Goal: Task Accomplishment & Management: Use online tool/utility

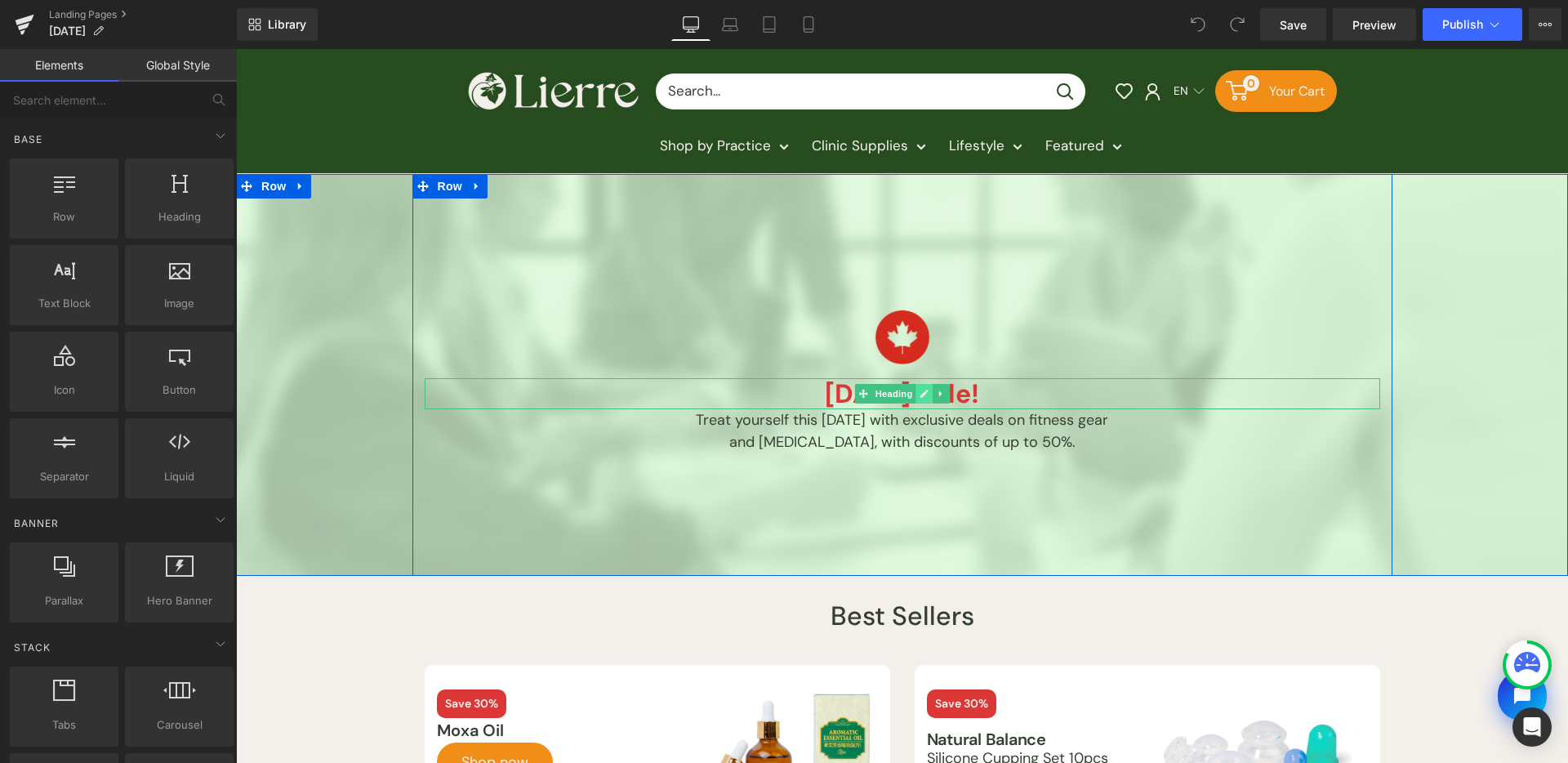
click at [915, 390] on link at bounding box center [923, 393] width 17 height 20
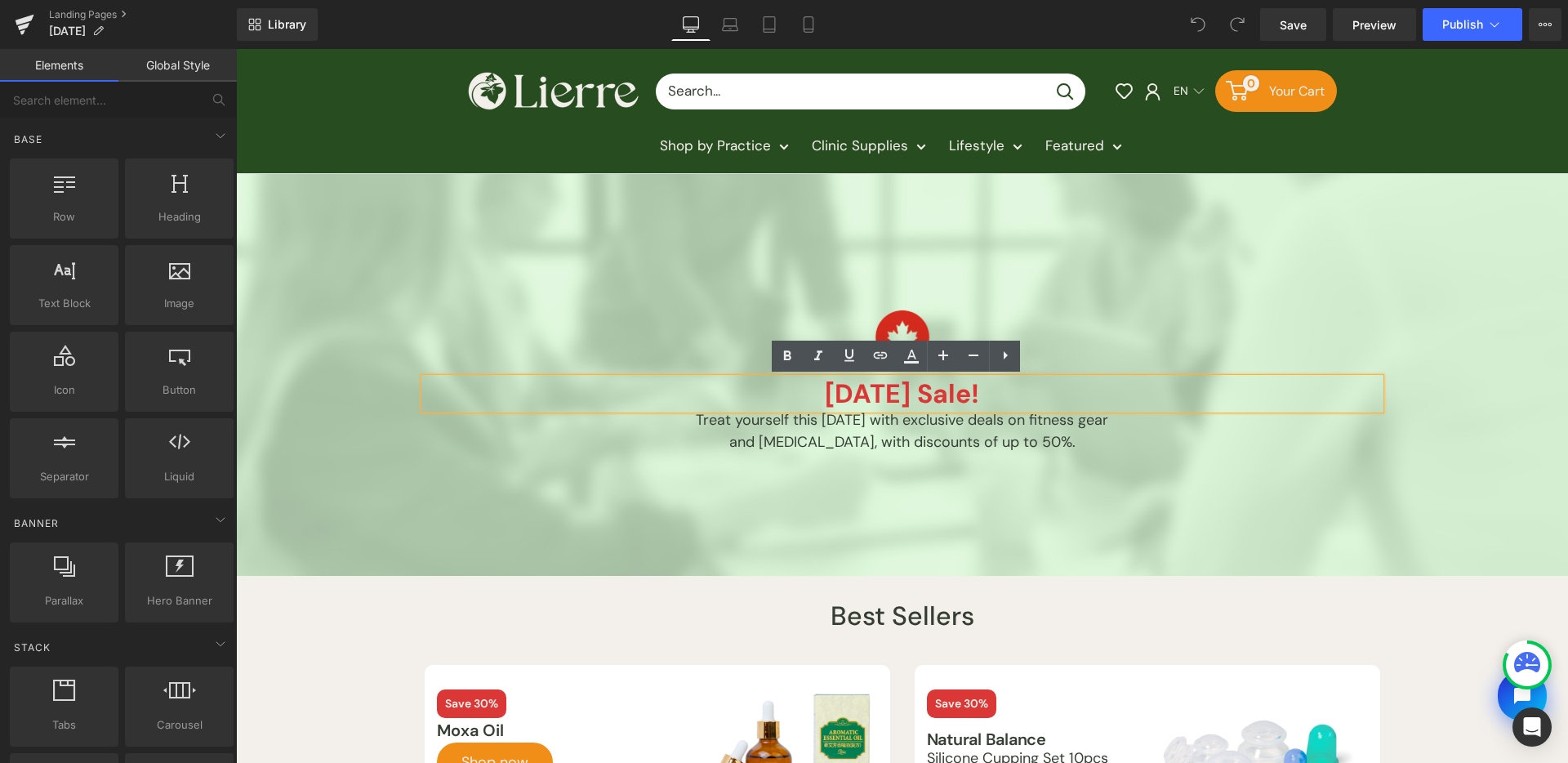
click at [863, 394] on h1 "[DATE] Sale!" at bounding box center [902, 393] width 955 height 31
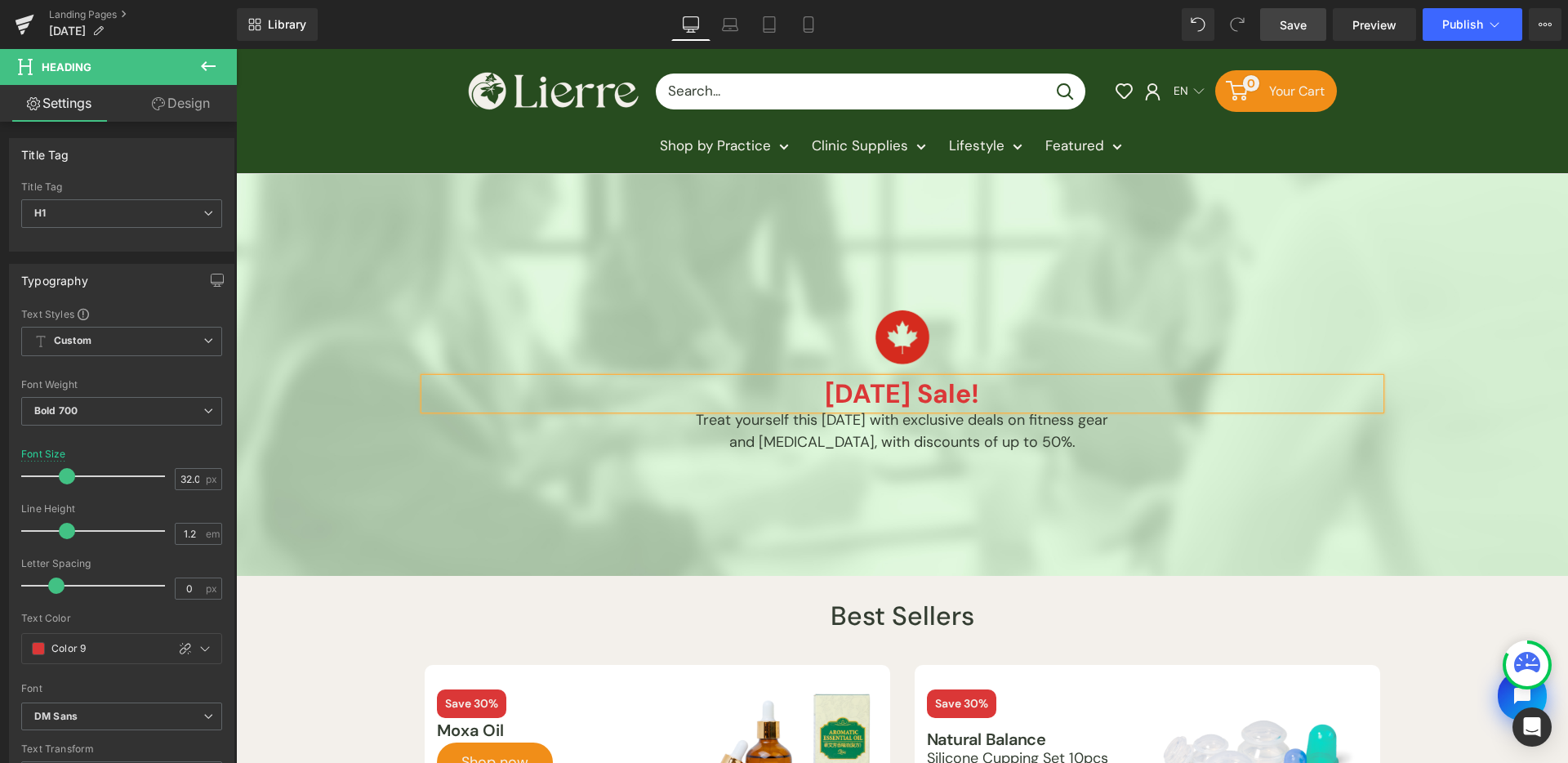
click at [1304, 25] on span "Save" at bounding box center [1293, 25] width 27 height 17
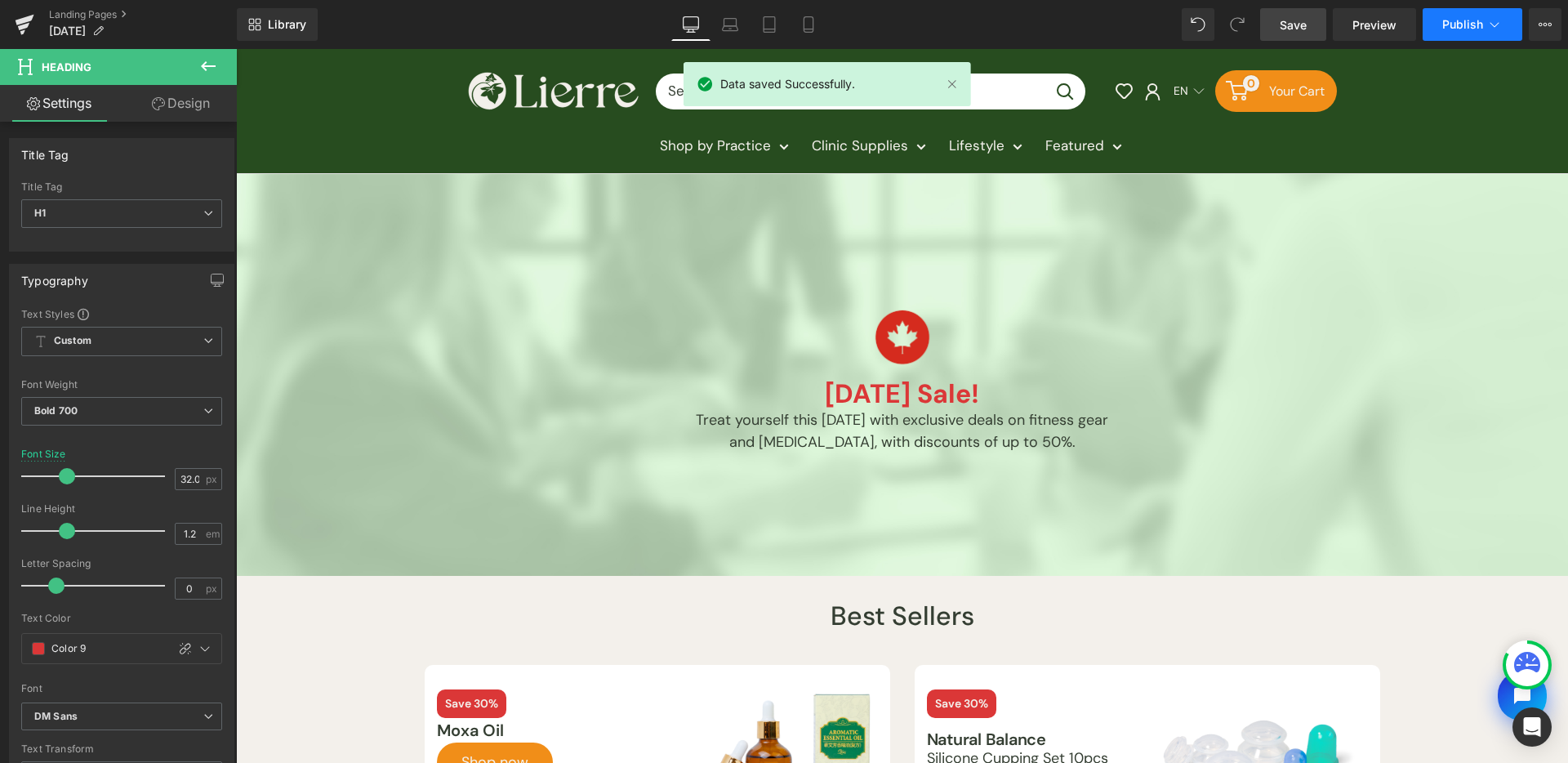
click at [1449, 31] on button "Publish" at bounding box center [1472, 25] width 100 height 33
click at [805, 19] on icon at bounding box center [809, 25] width 16 height 16
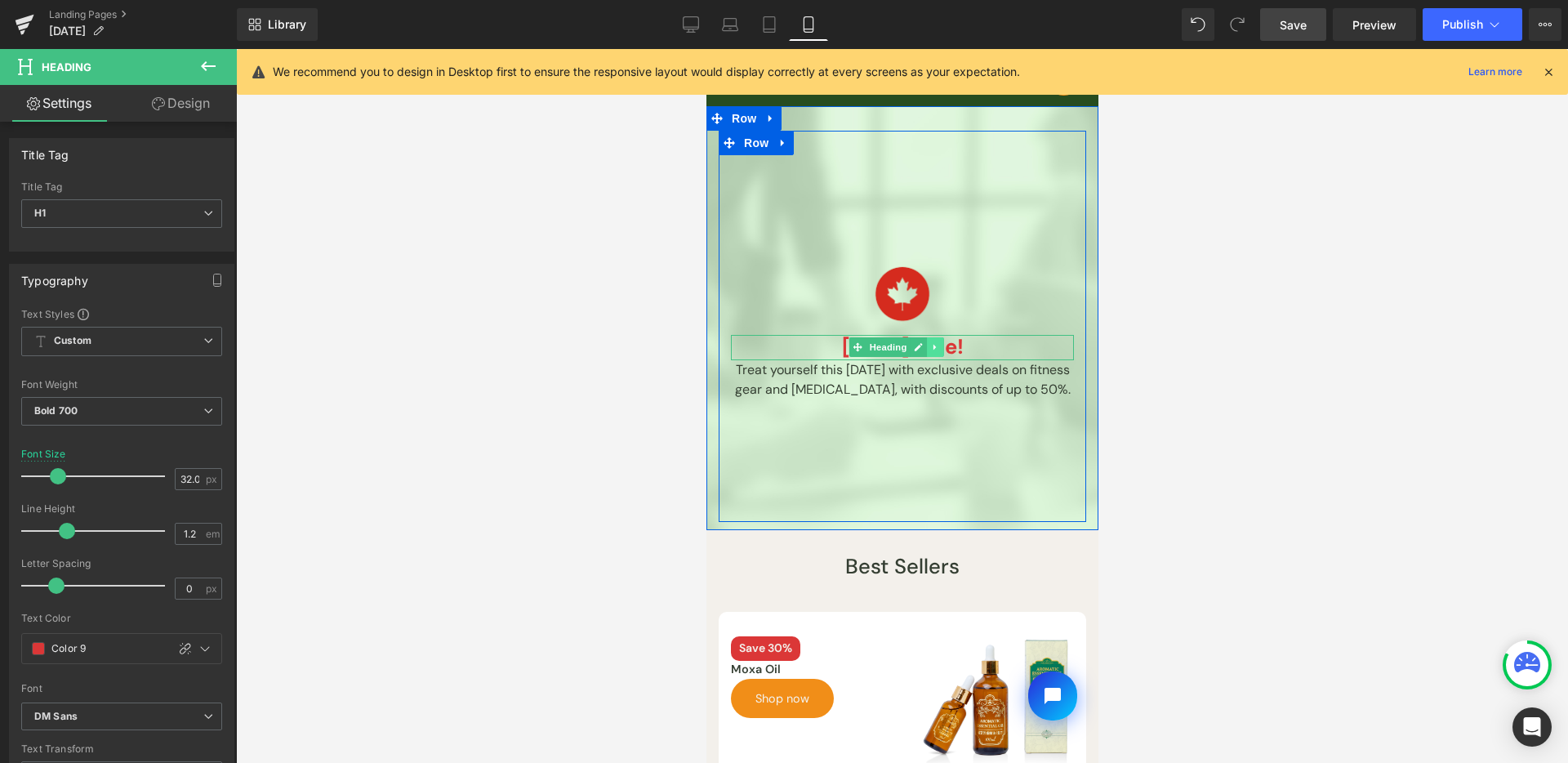
click at [860, 351] on icon at bounding box center [856, 347] width 9 height 10
click at [919, 348] on icon at bounding box center [917, 347] width 9 height 10
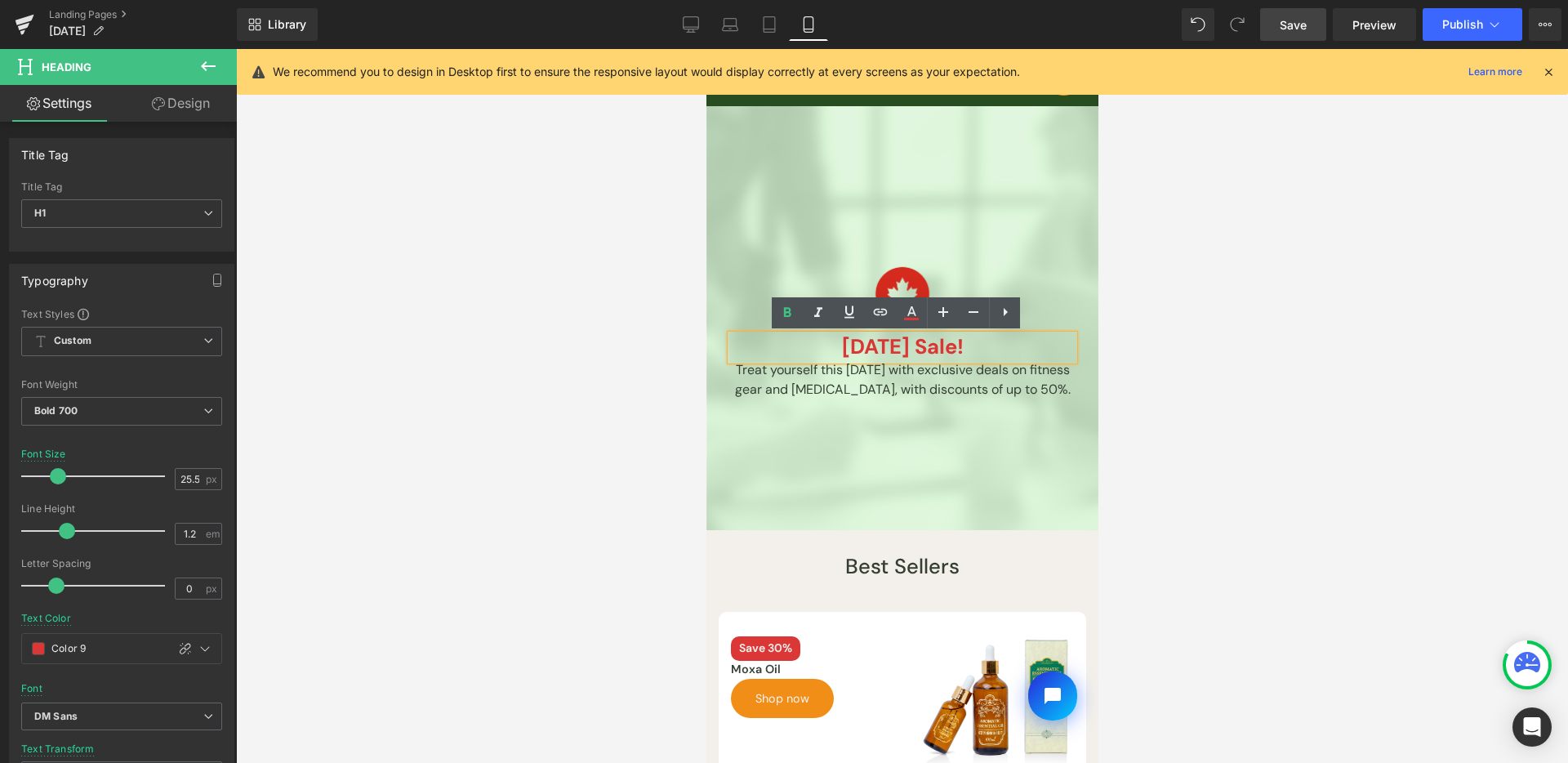
click at [867, 347] on h1 "[DATE] Sale!" at bounding box center [901, 347] width 343 height 25
click at [1299, 29] on span "Save" at bounding box center [1293, 25] width 27 height 17
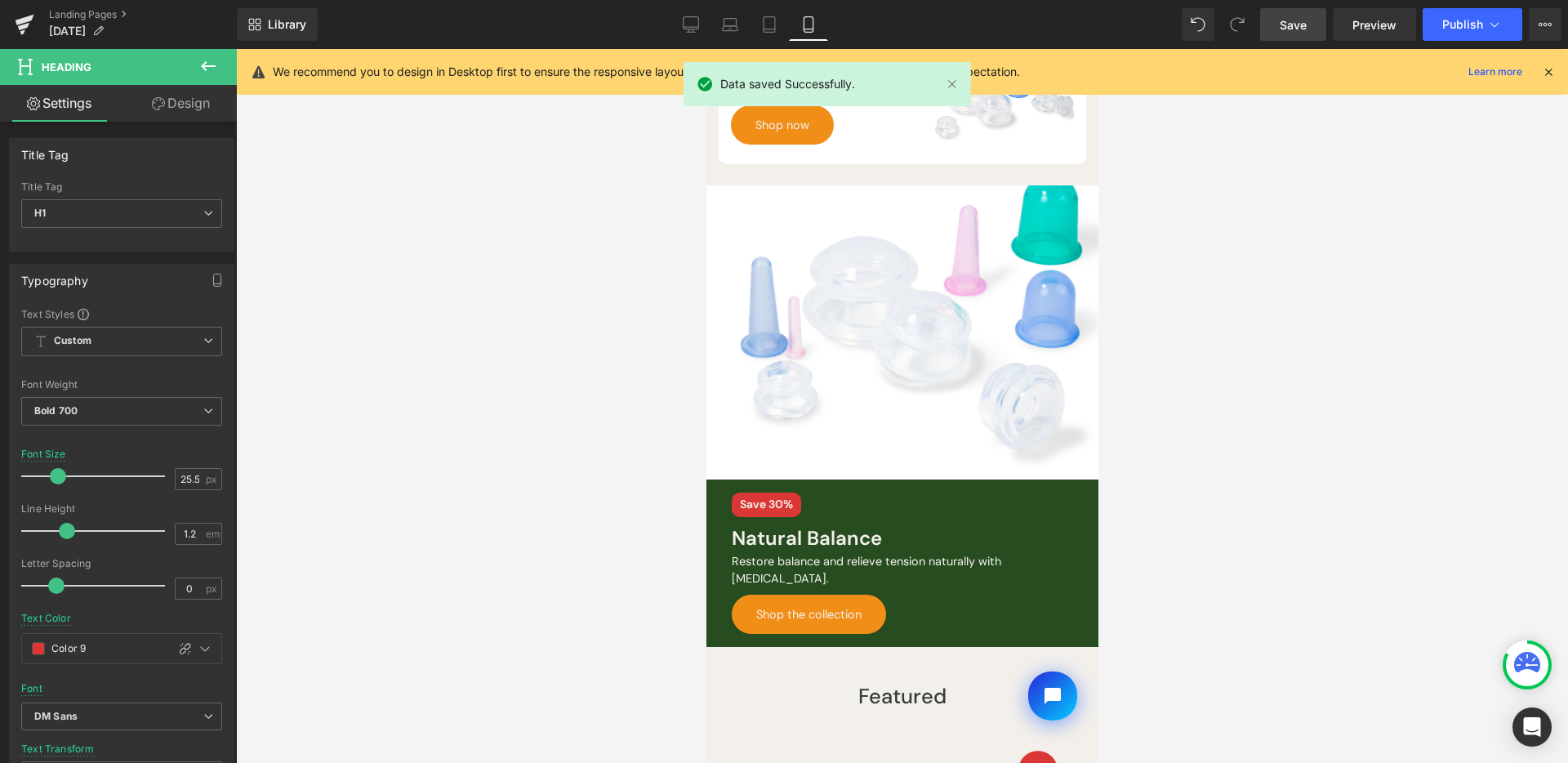
scroll to position [483, 0]
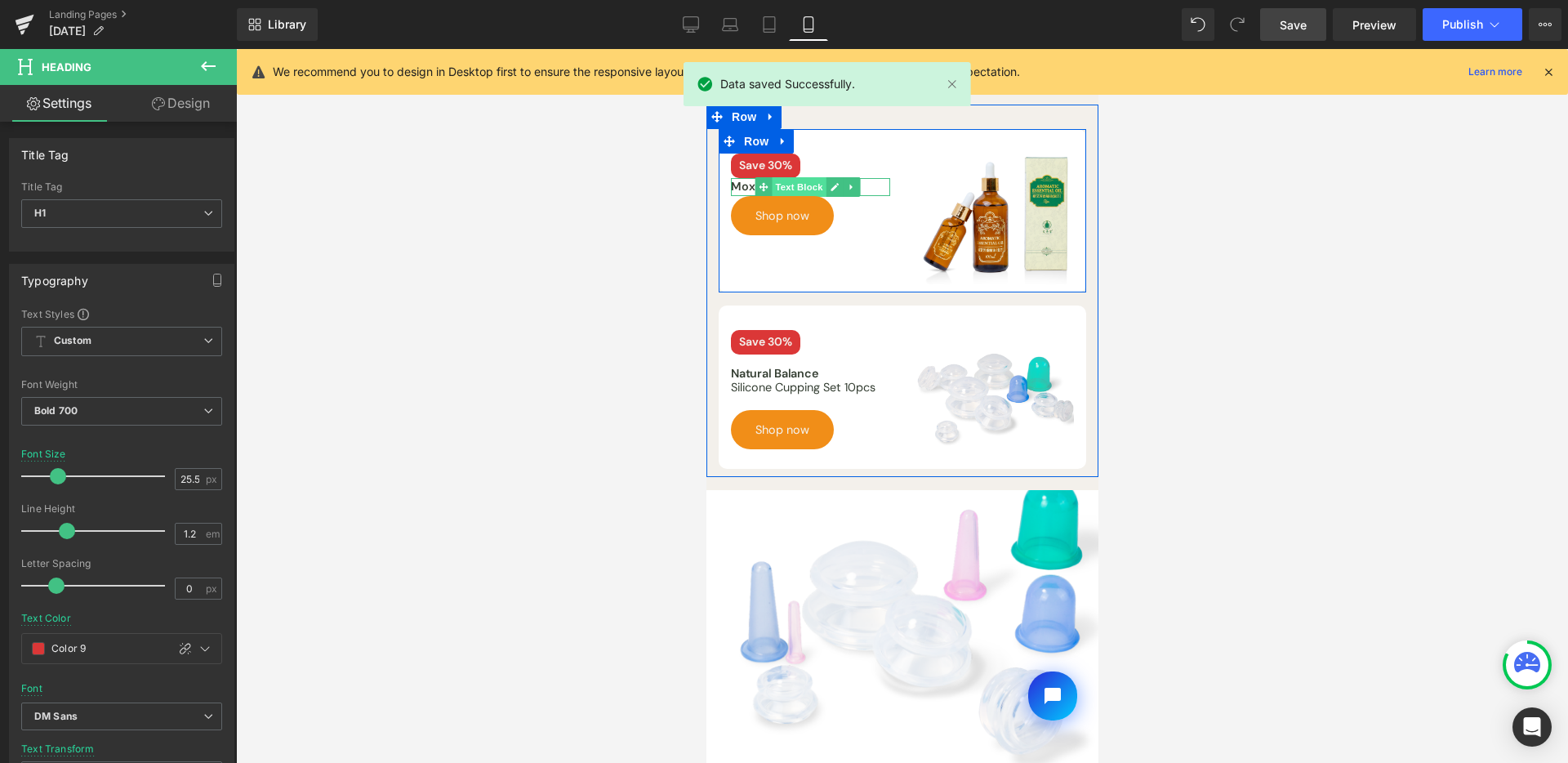
click at [801, 197] on span "Text Block" at bounding box center [798, 187] width 54 height 20
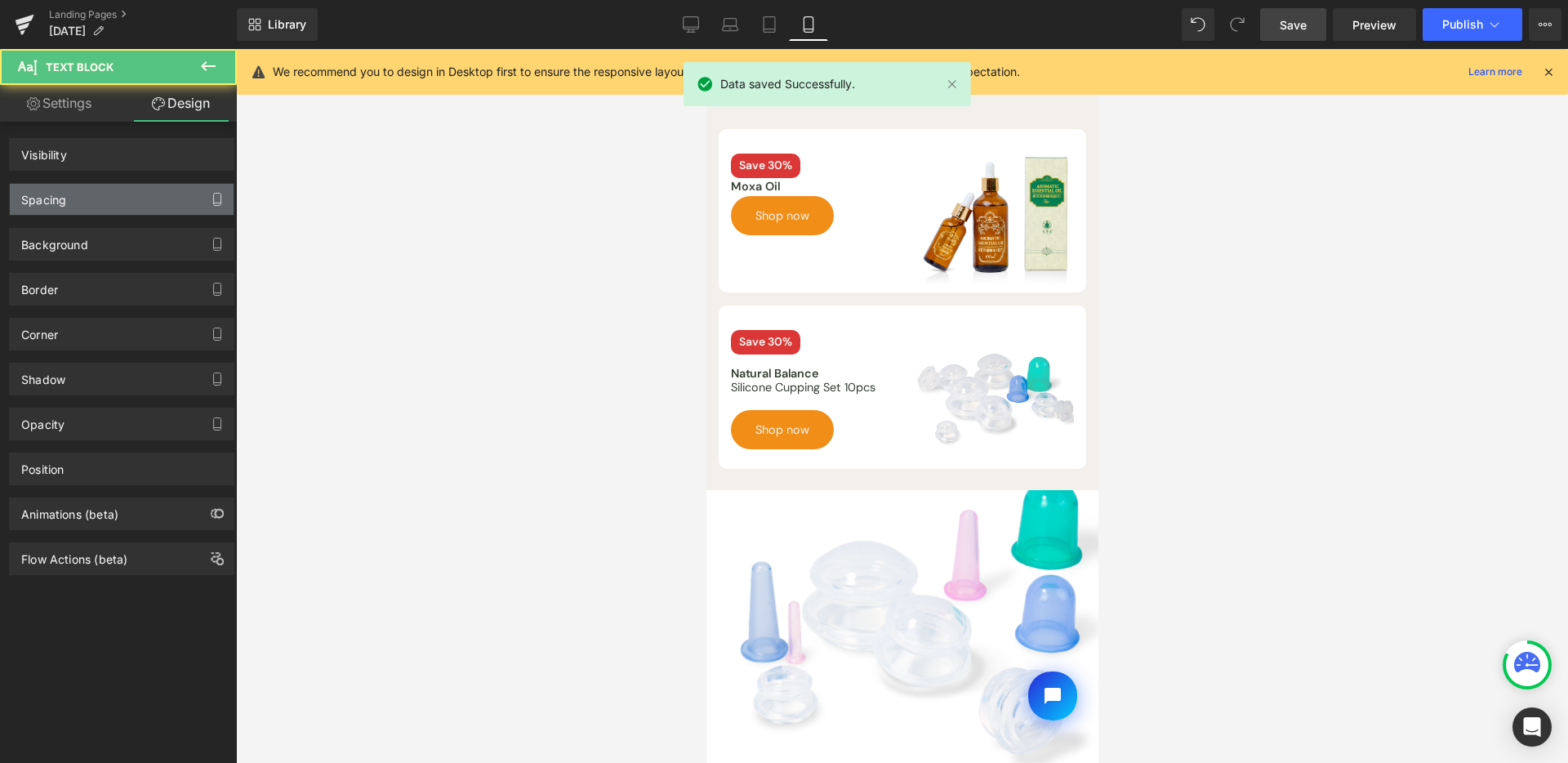
click at [48, 206] on div "Spacing" at bounding box center [43, 195] width 45 height 23
click at [211, 200] on icon "button" at bounding box center [217, 199] width 13 height 13
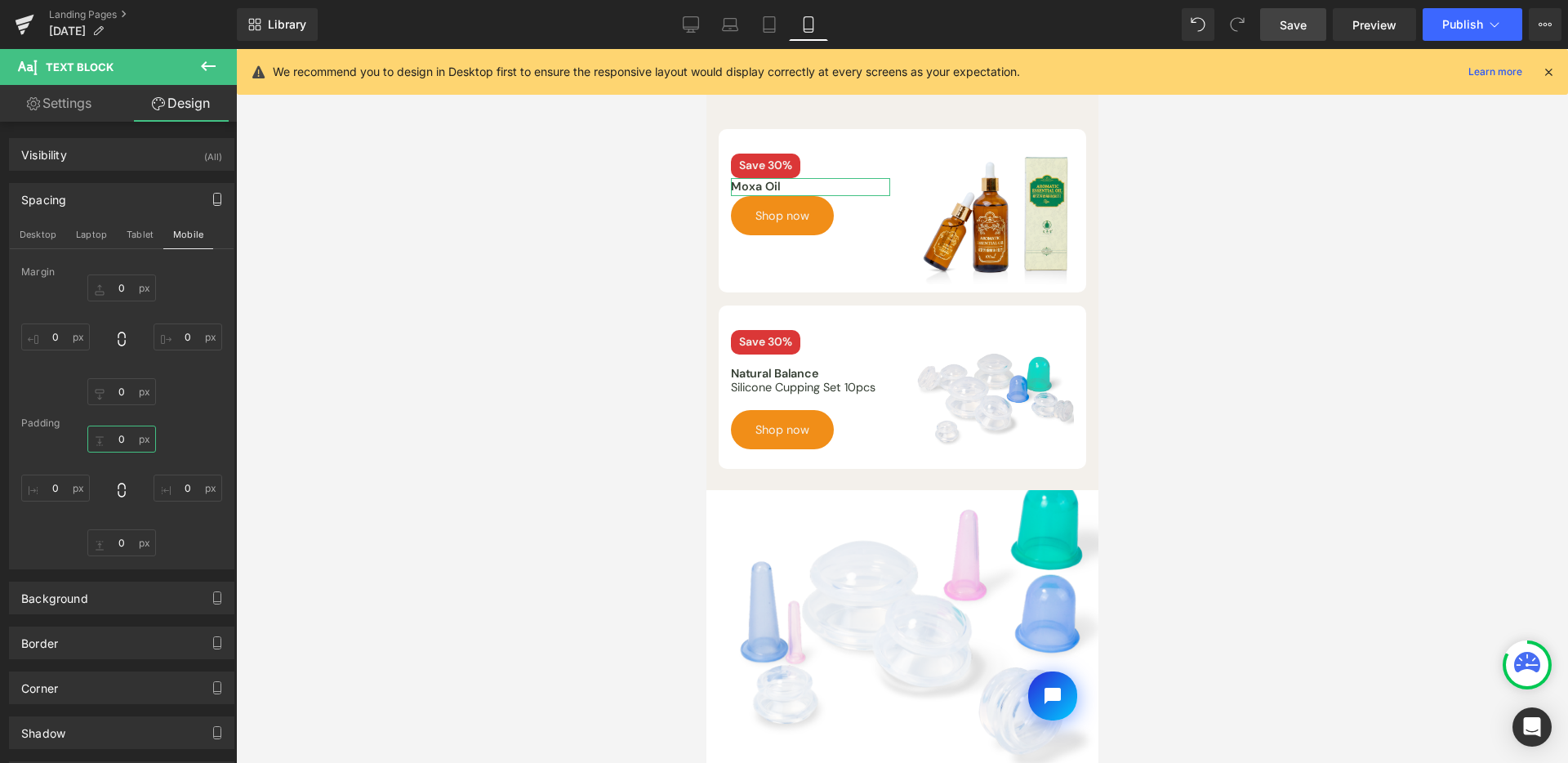
click at [114, 443] on input "text" at bounding box center [122, 438] width 69 height 27
click at [125, 438] on input "text" at bounding box center [122, 438] width 69 height 27
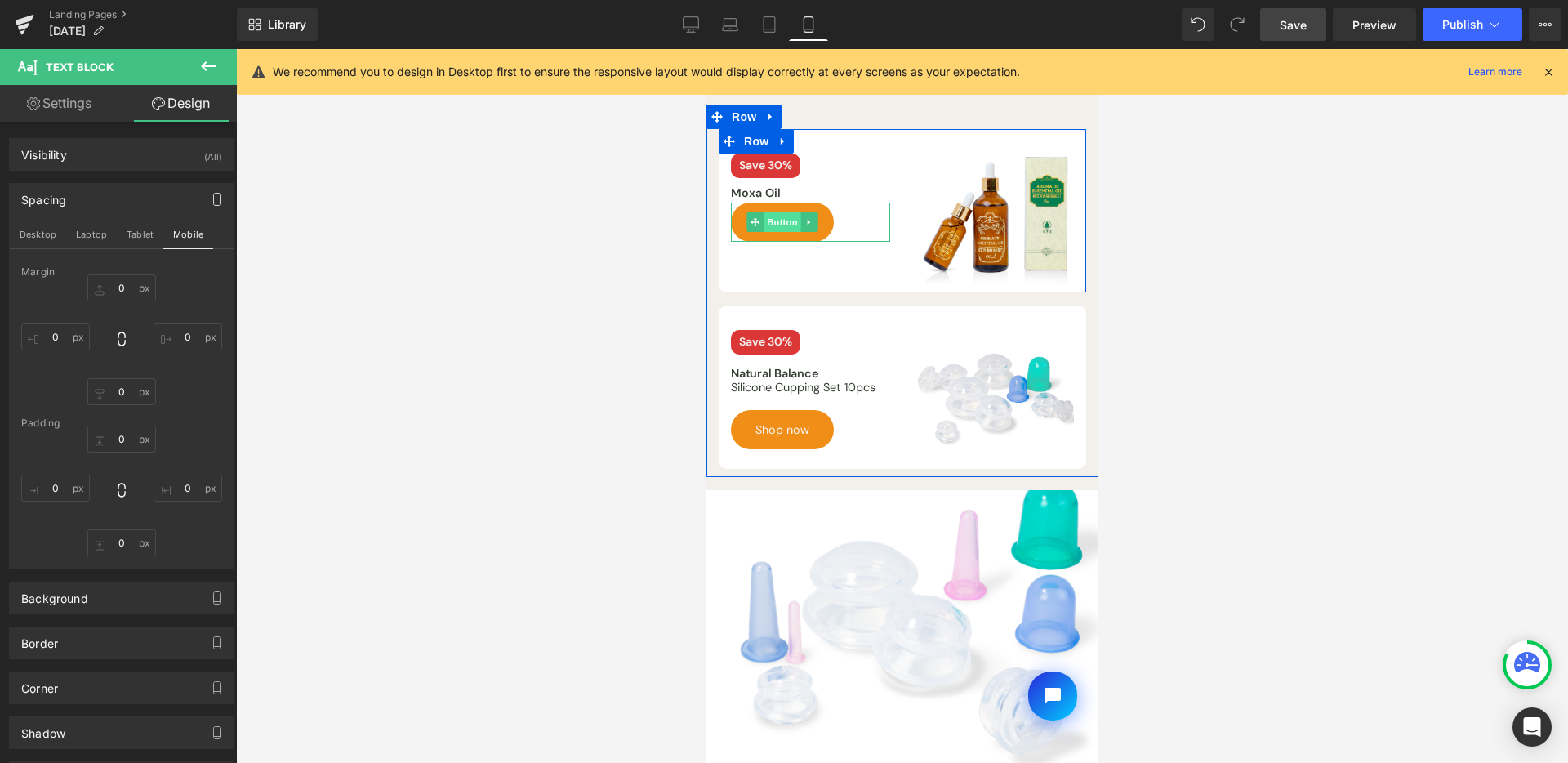
click at [780, 232] on span "Button" at bounding box center [782, 222] width 38 height 20
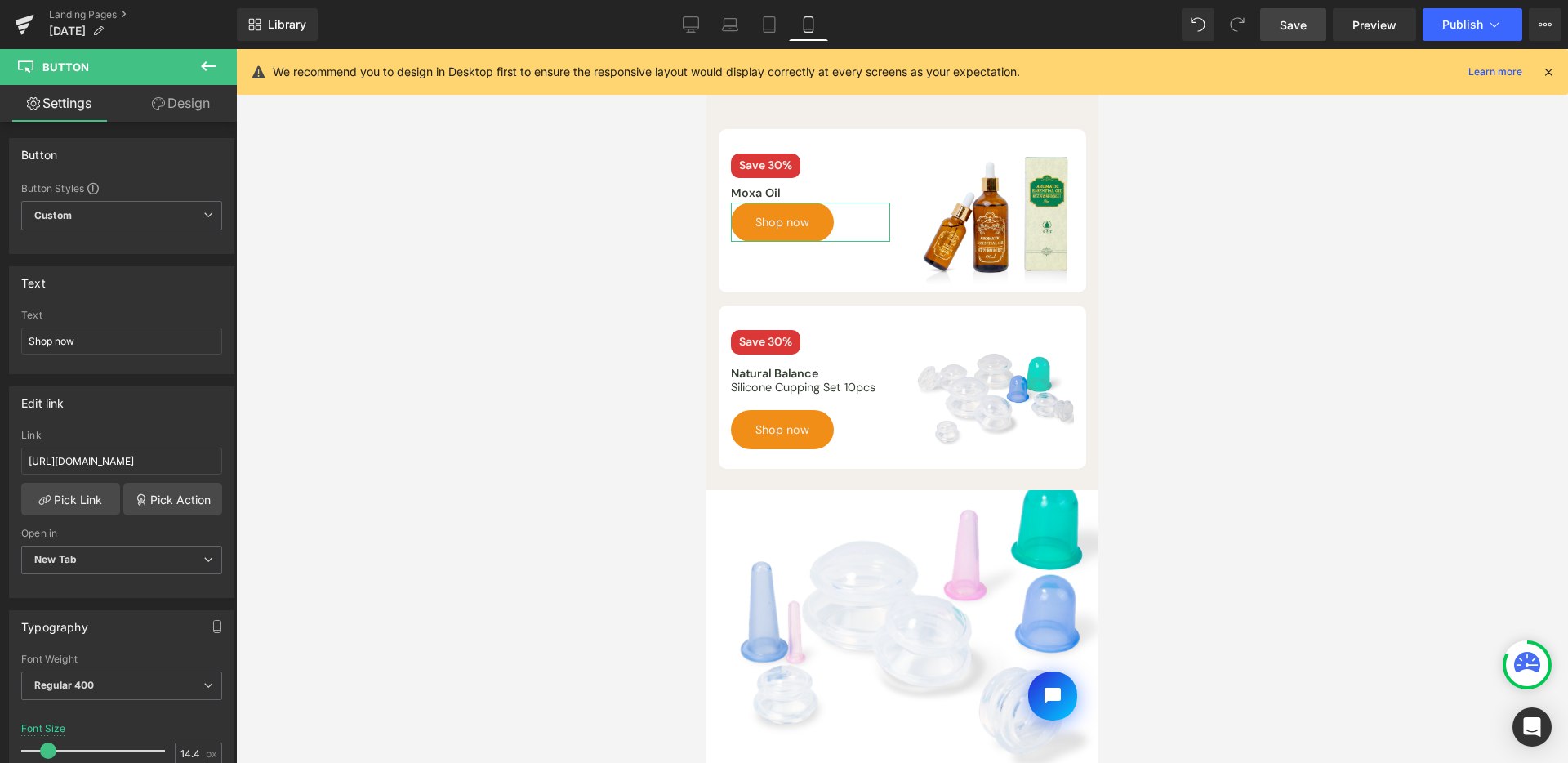
click at [194, 113] on link "Design" at bounding box center [181, 103] width 119 height 37
click at [0, 0] on div "Spacing" at bounding box center [0, 0] width 0 height 0
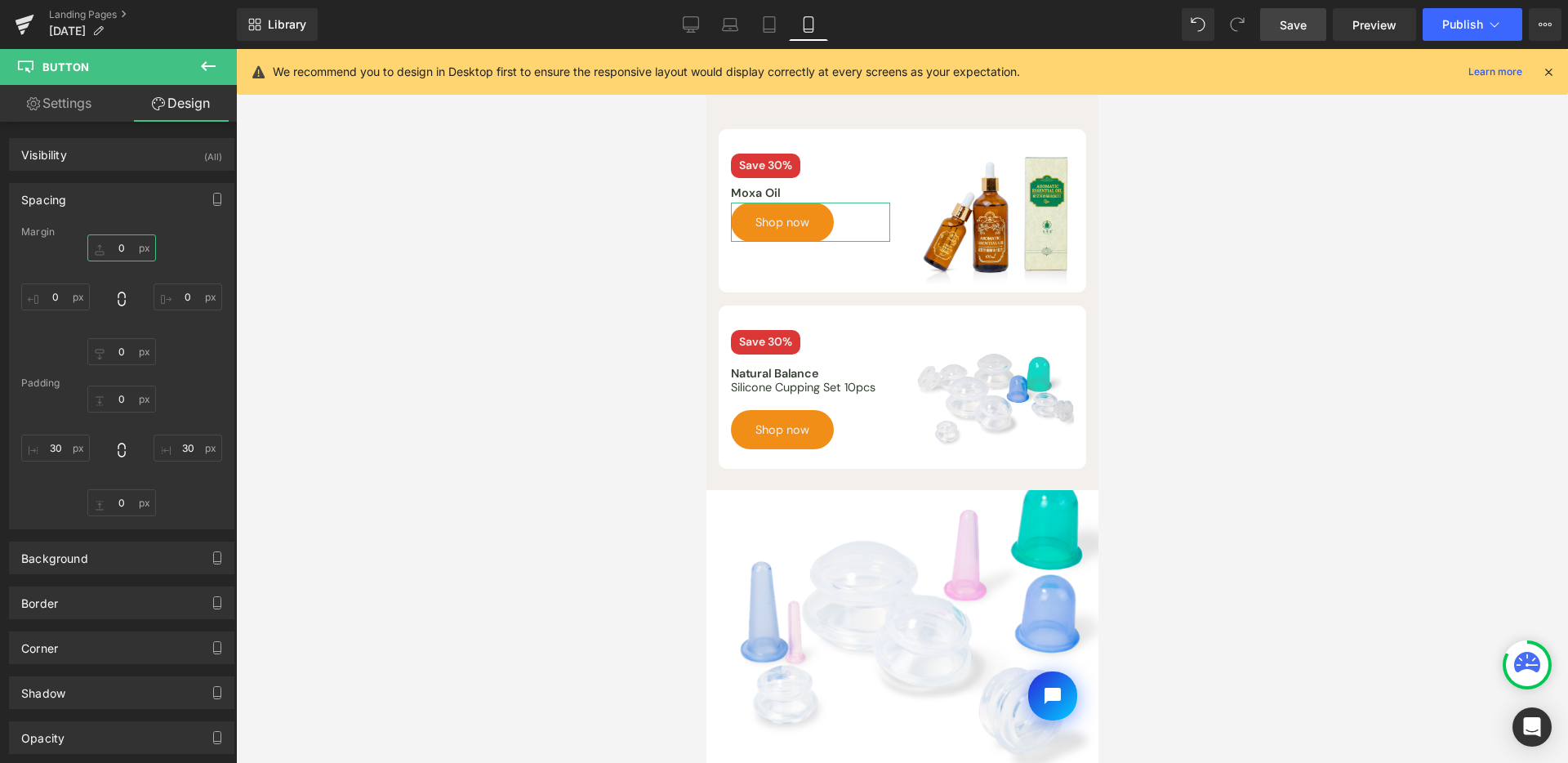
click at [124, 243] on input "text" at bounding box center [122, 248] width 69 height 27
click at [1305, 16] on span "Save" at bounding box center [1293, 25] width 27 height 17
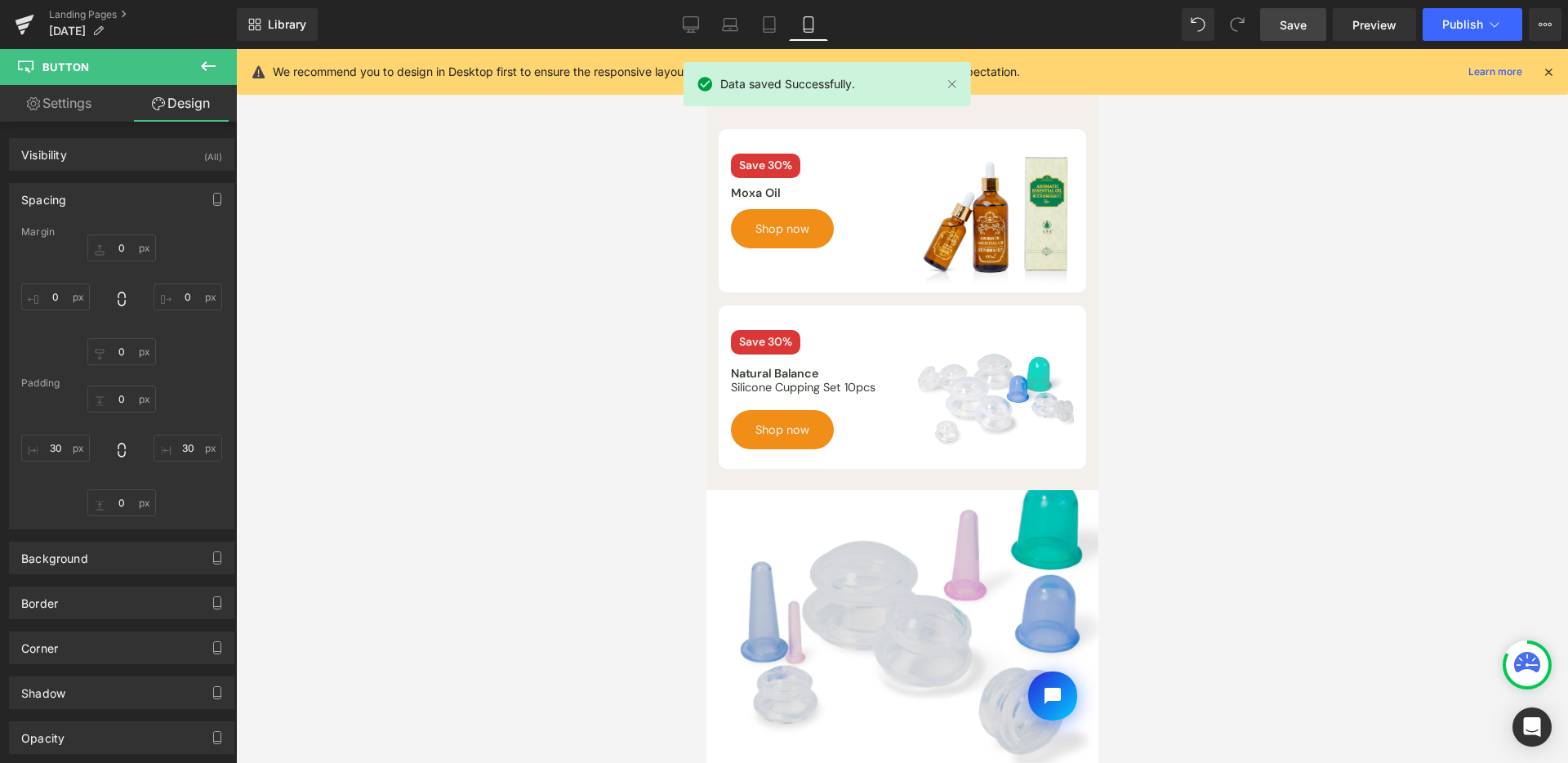
scroll to position [1501, 0]
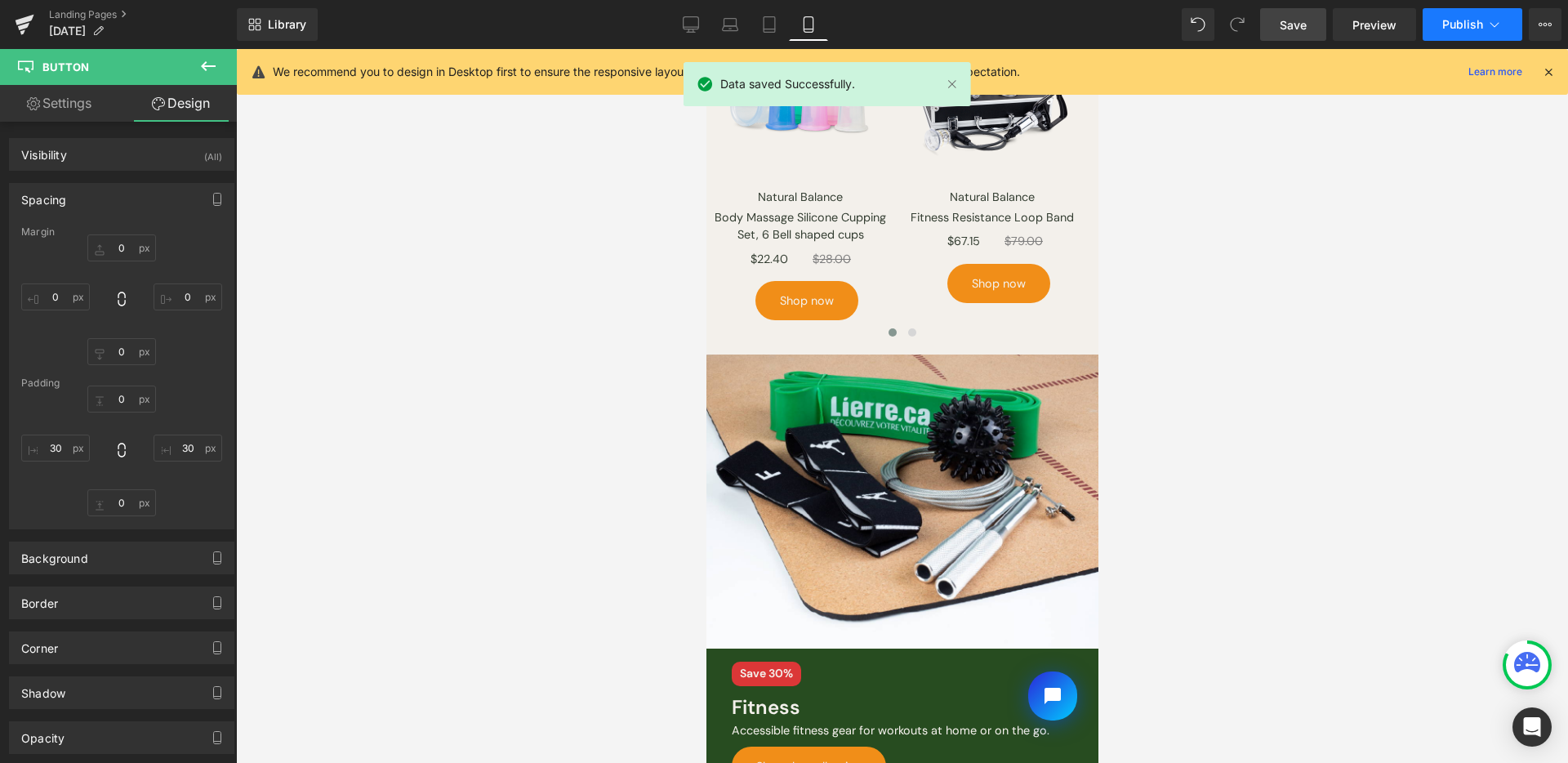
click at [1433, 33] on button "Publish" at bounding box center [1472, 25] width 100 height 33
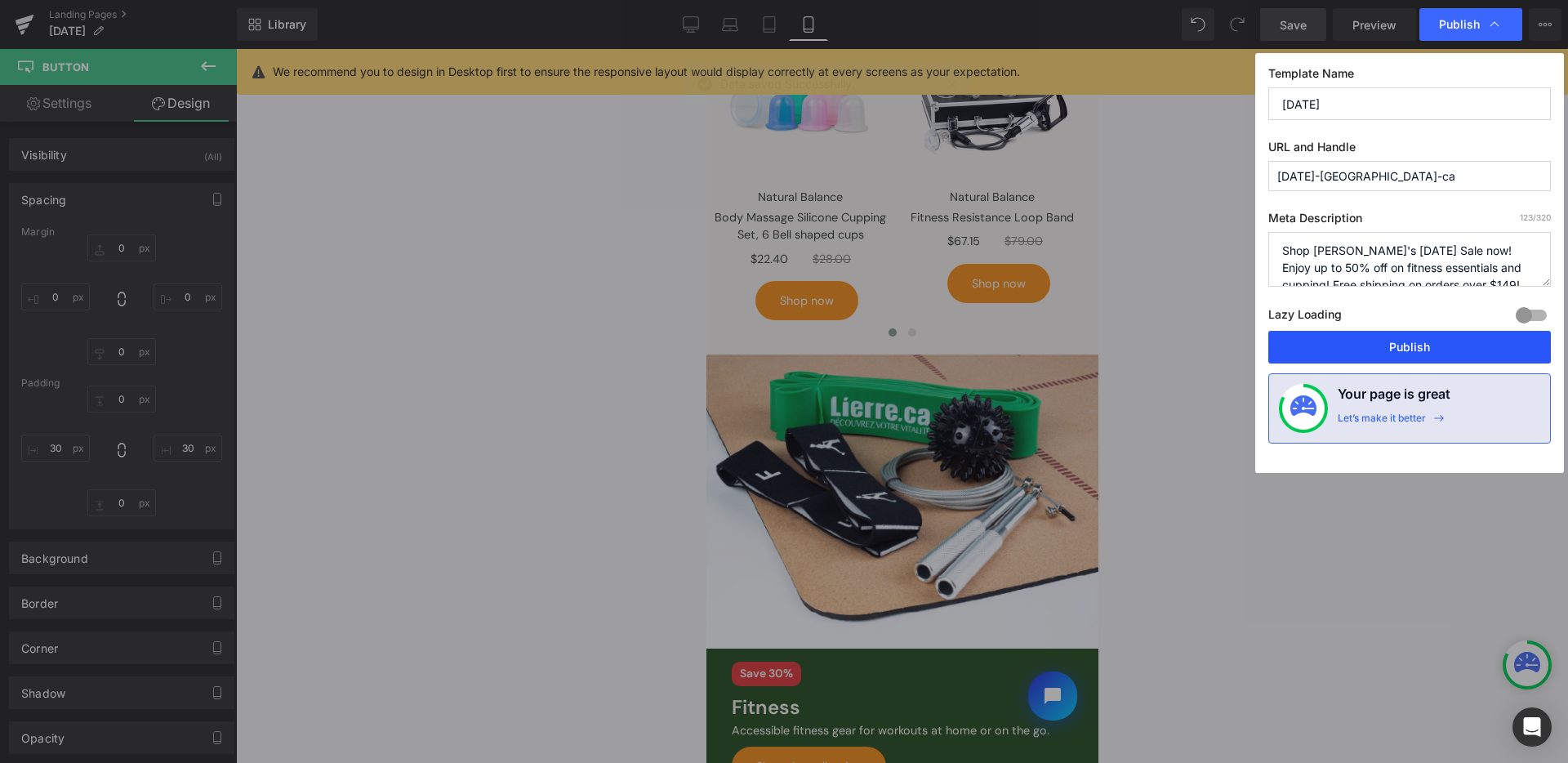
drag, startPoint x: 1392, startPoint y: 347, endPoint x: 80, endPoint y: 389, distance: 1312.7
click at [1392, 347] on button "Publish" at bounding box center [1409, 347] width 283 height 33
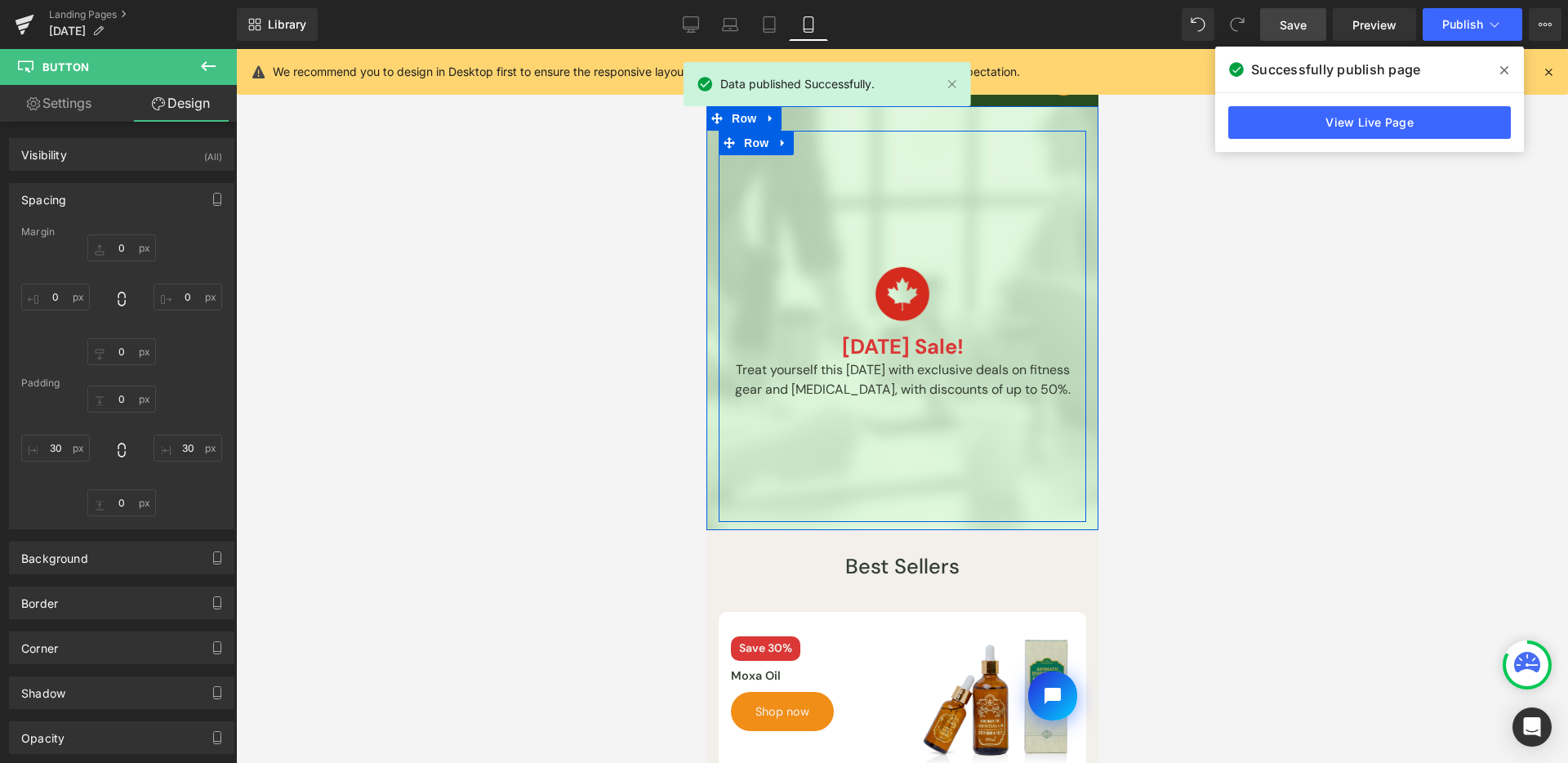
scroll to position [330, 0]
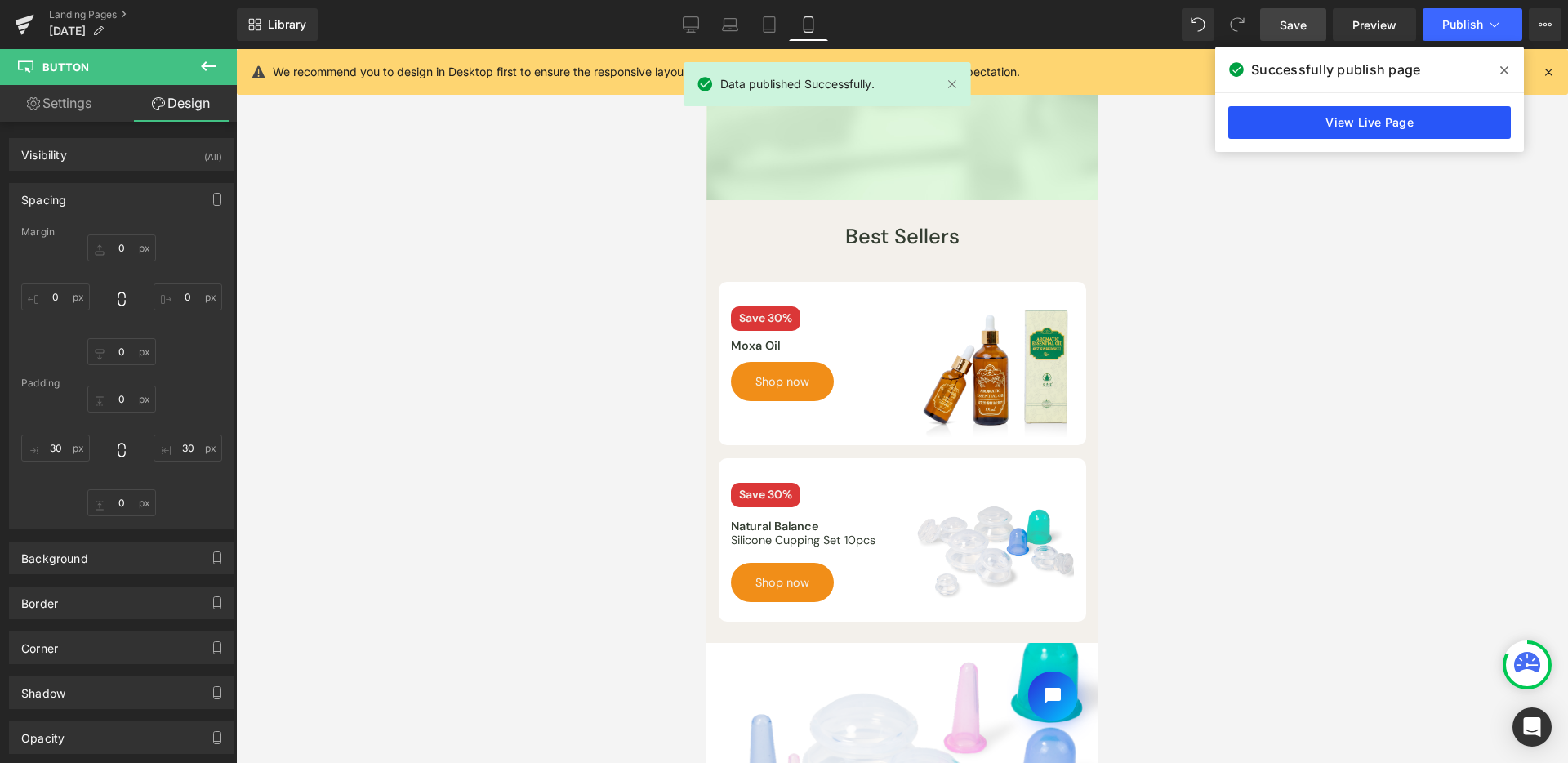
click at [1281, 116] on link "View Live Page" at bounding box center [1369, 123] width 283 height 33
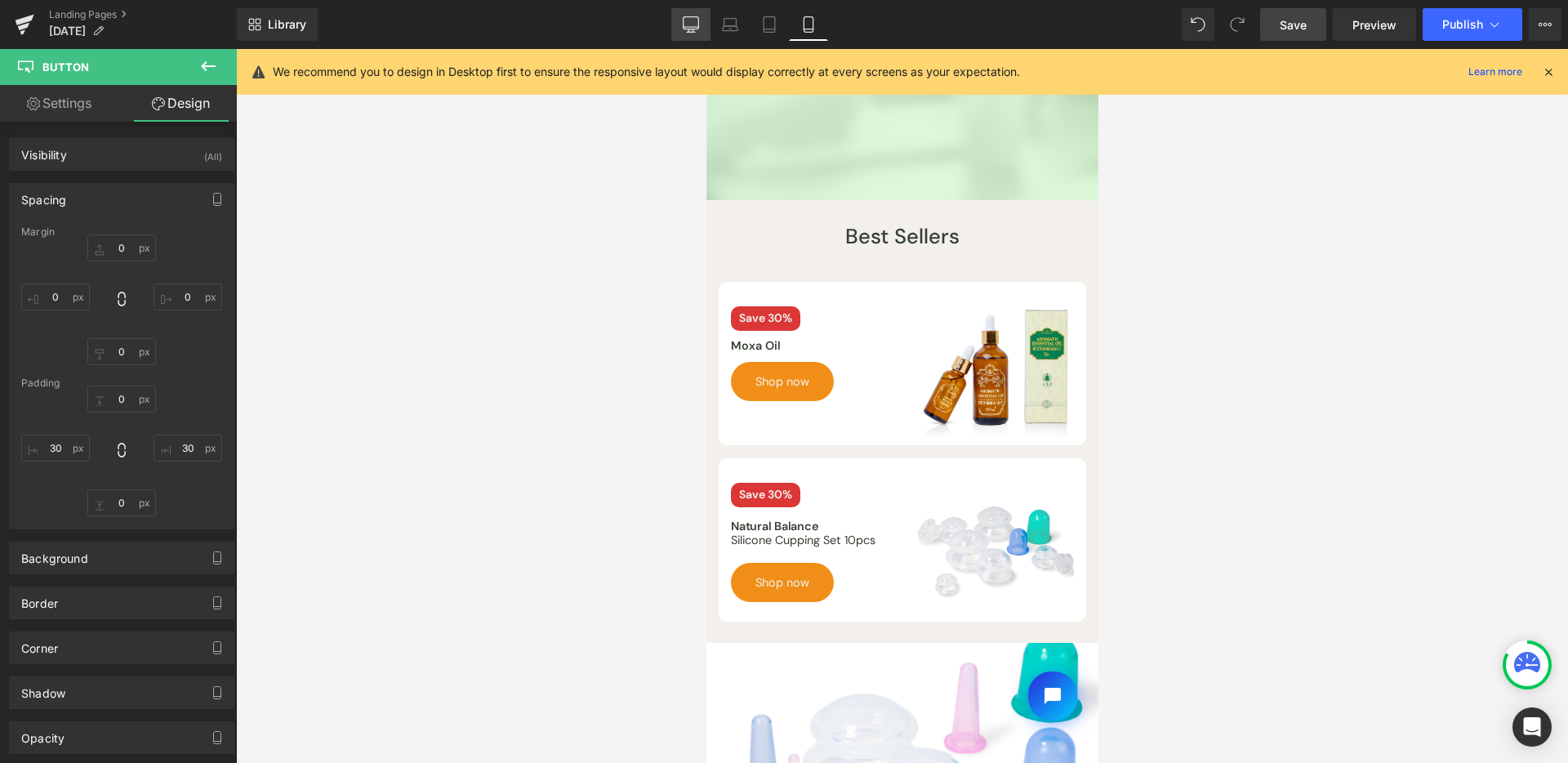
click at [706, 28] on link "Desktop" at bounding box center [691, 25] width 39 height 33
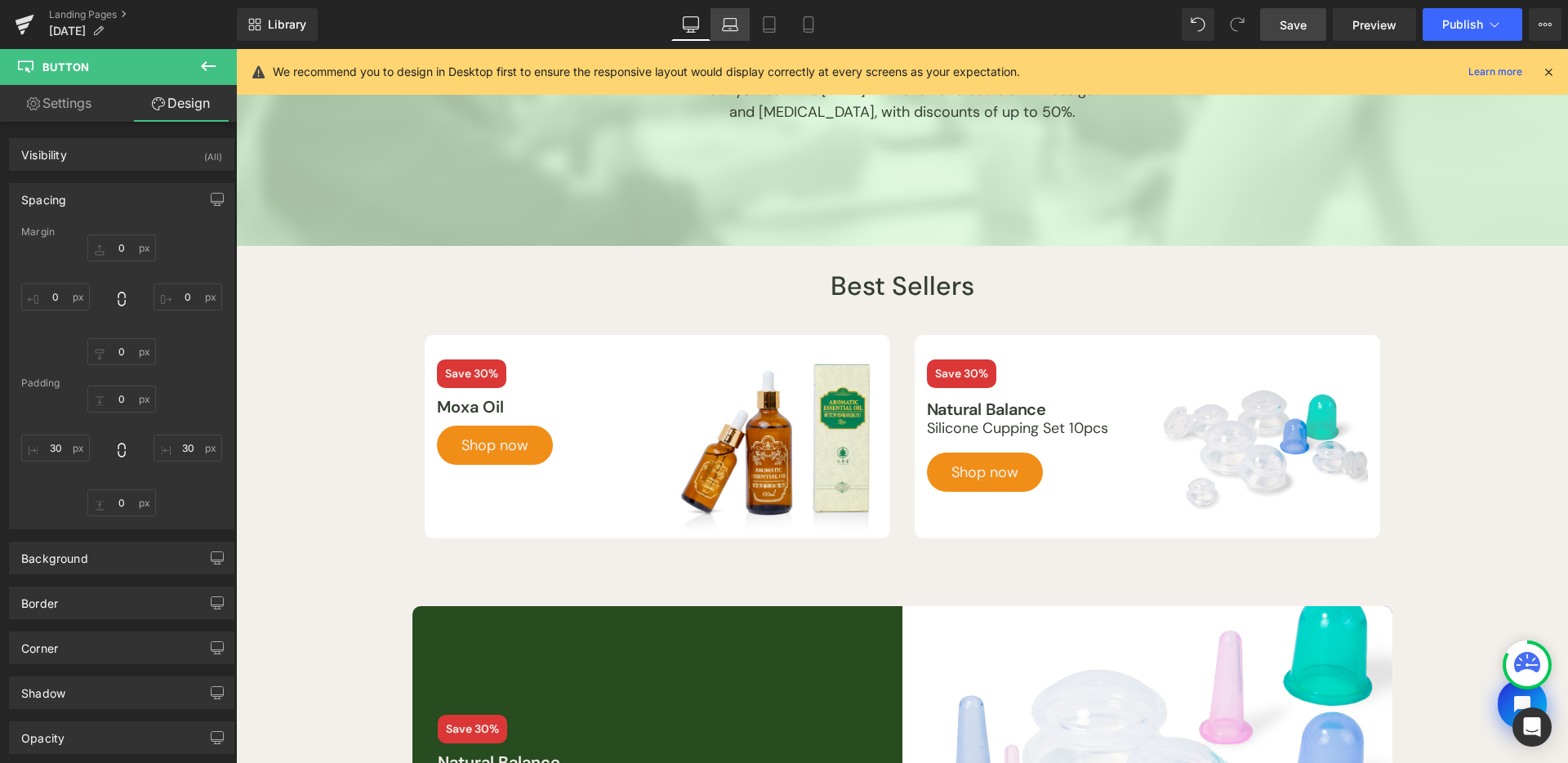
click at [732, 28] on icon at bounding box center [730, 25] width 16 height 16
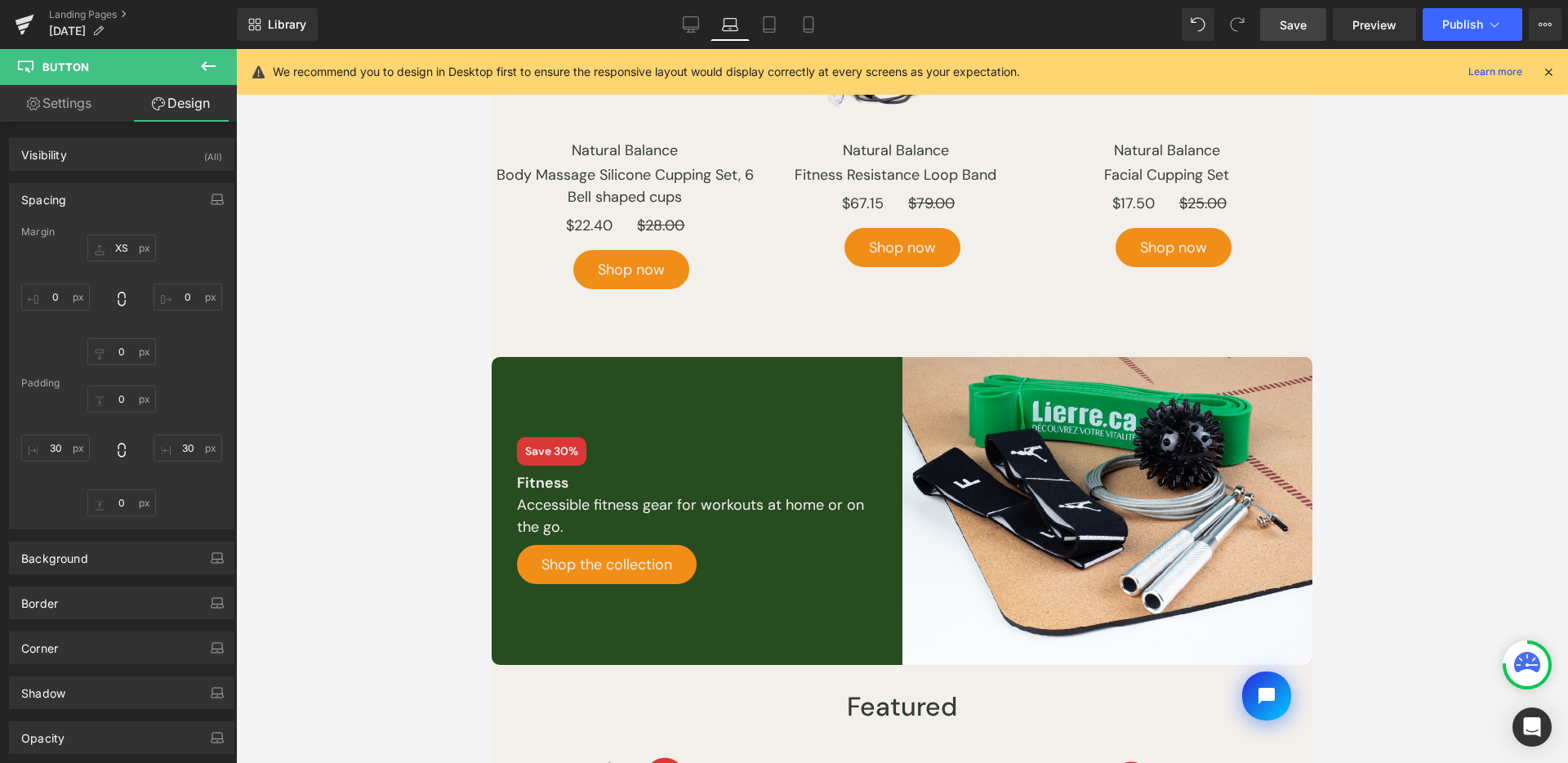
scroll to position [1651, 0]
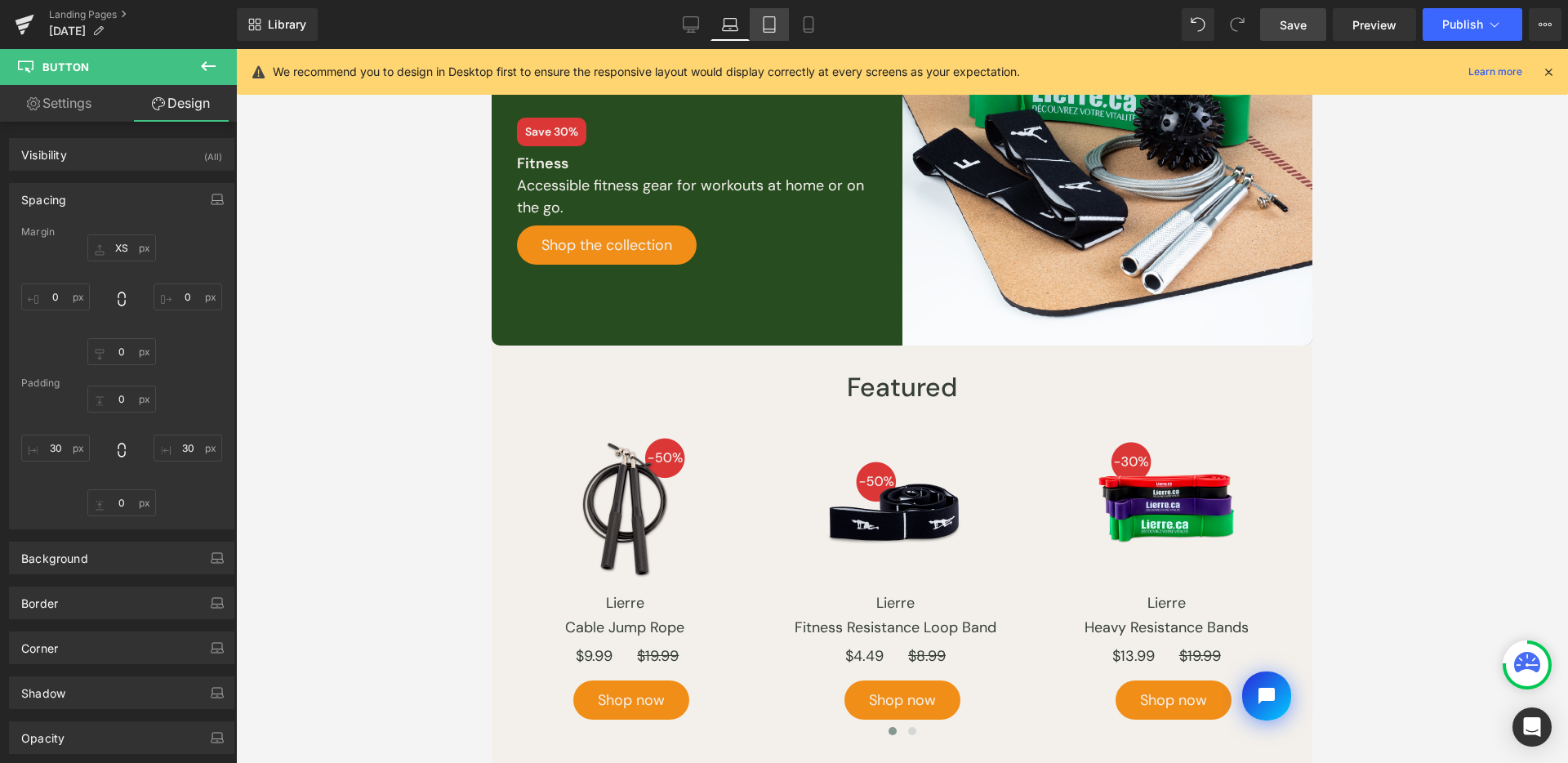
click at [768, 13] on link "Tablet" at bounding box center [769, 25] width 39 height 33
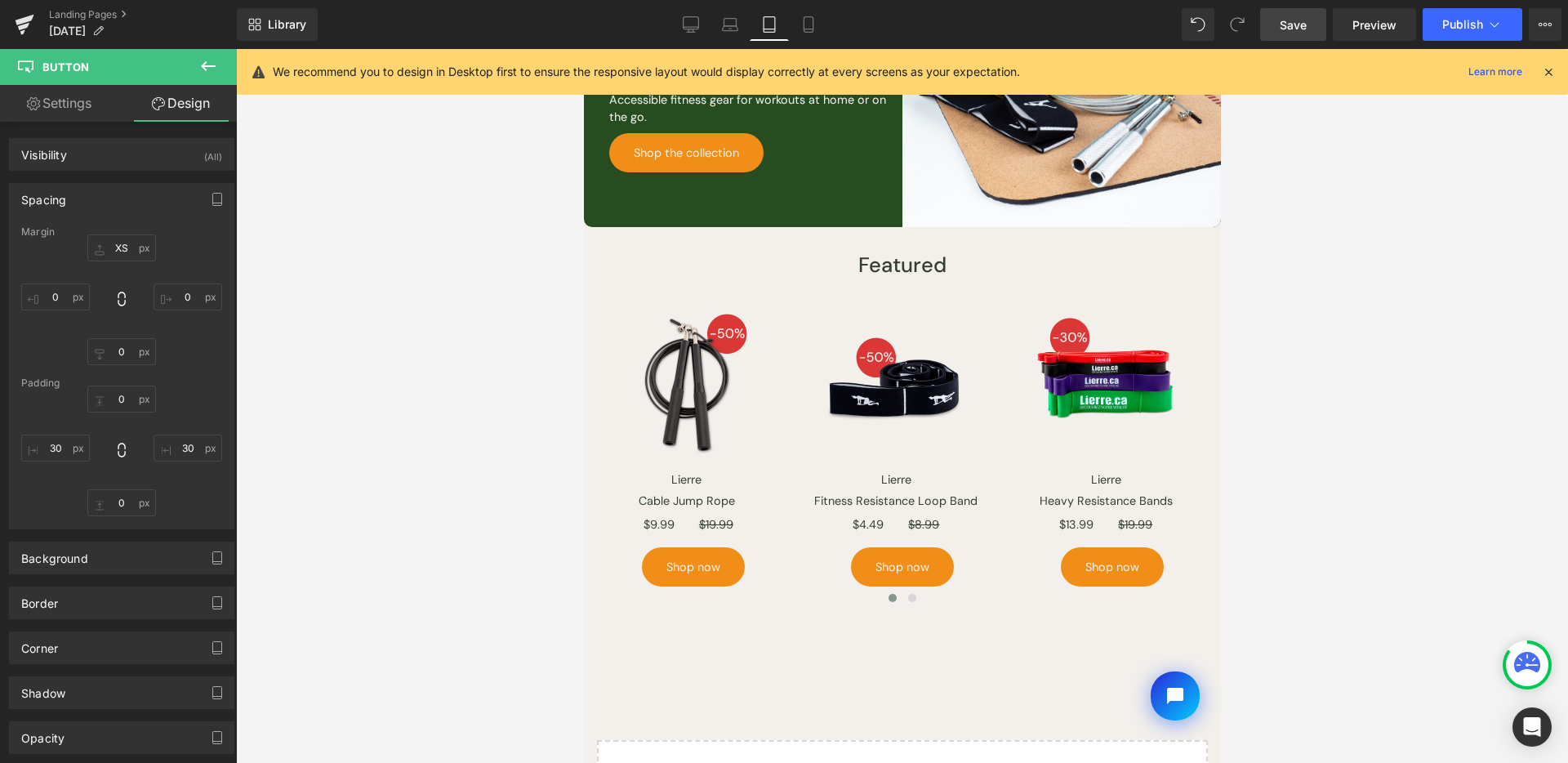
scroll to position [1765, 0]
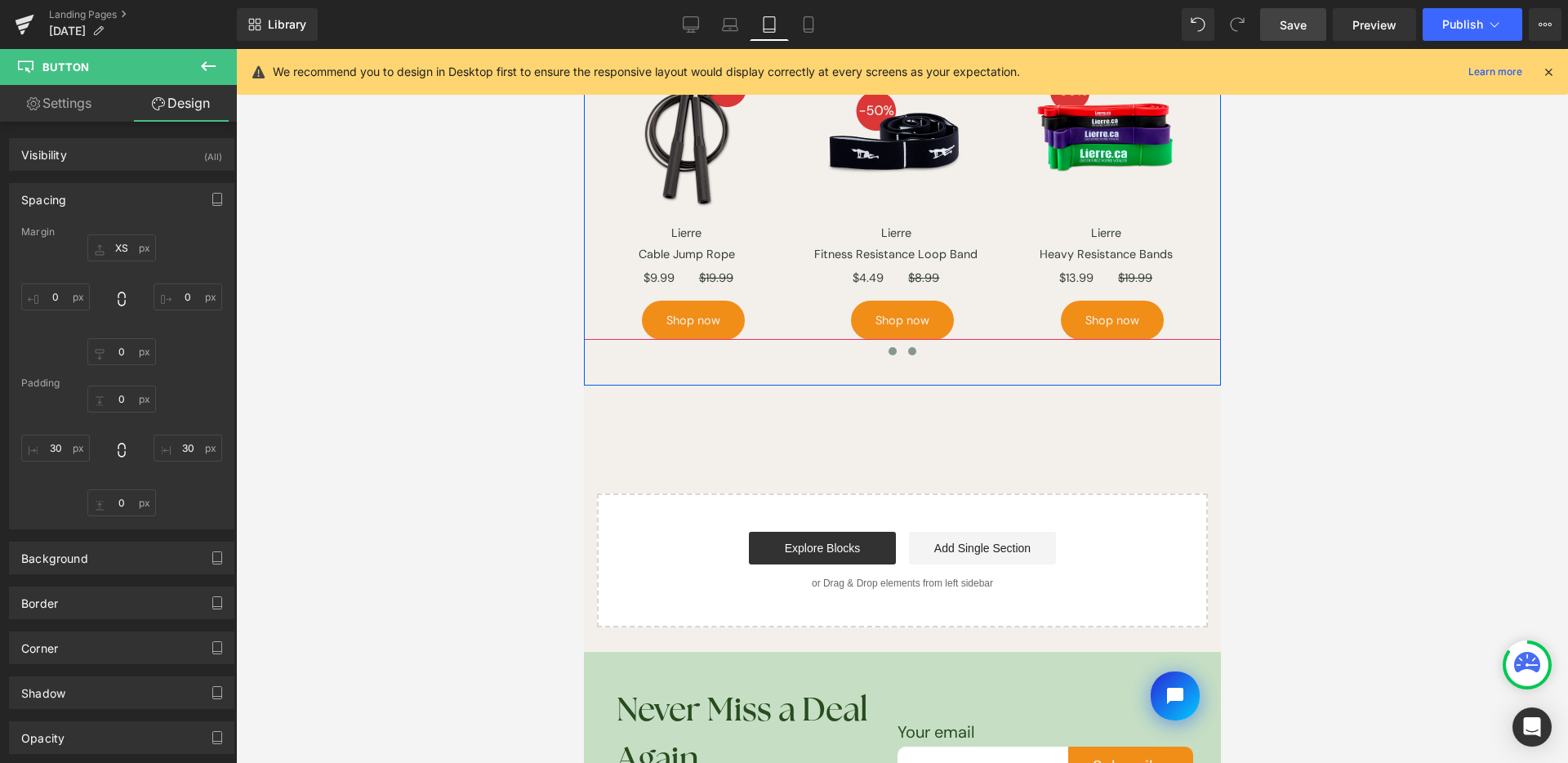
click at [909, 346] on button at bounding box center [911, 352] width 20 height 16
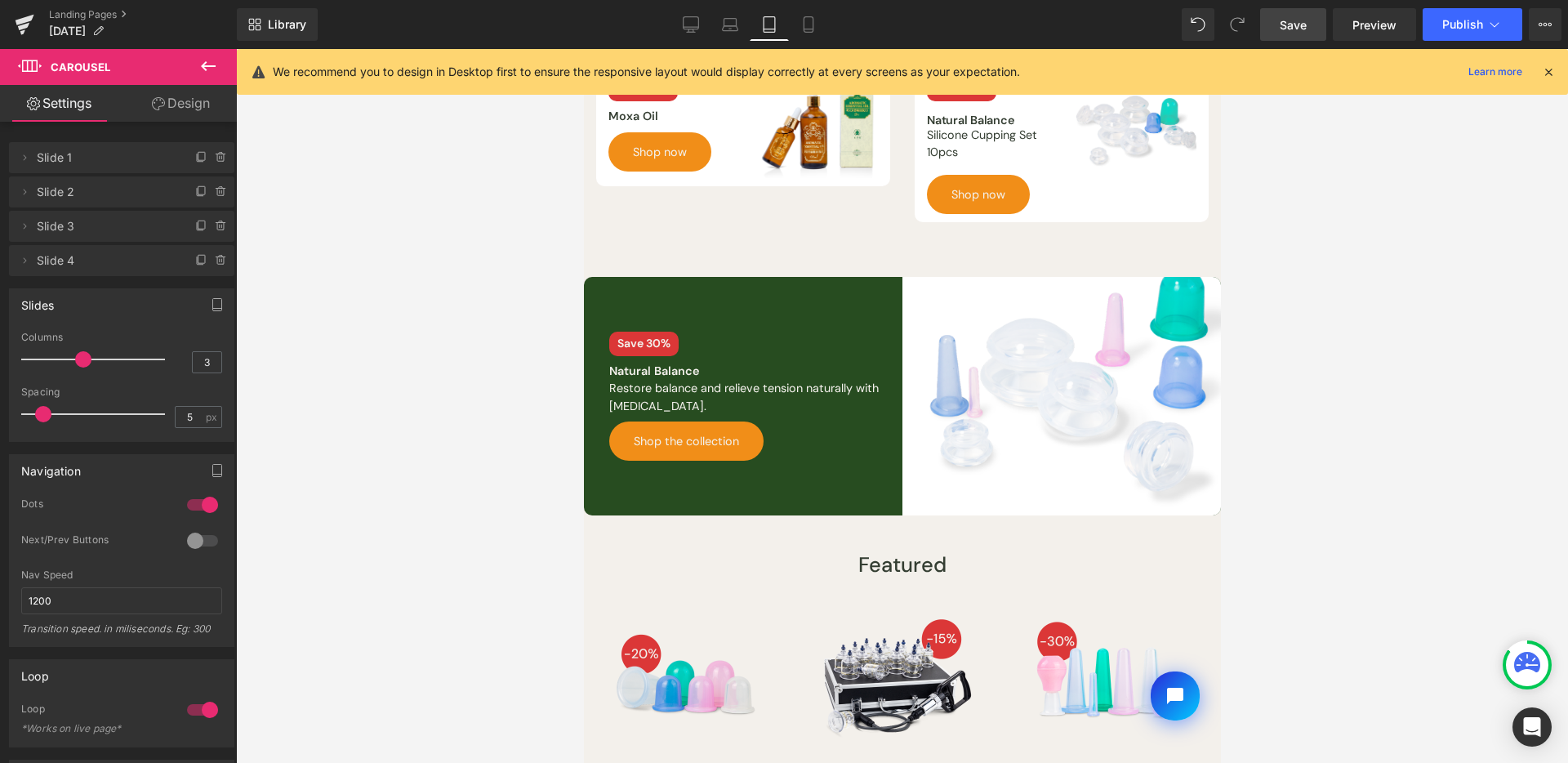
scroll to position [229, 0]
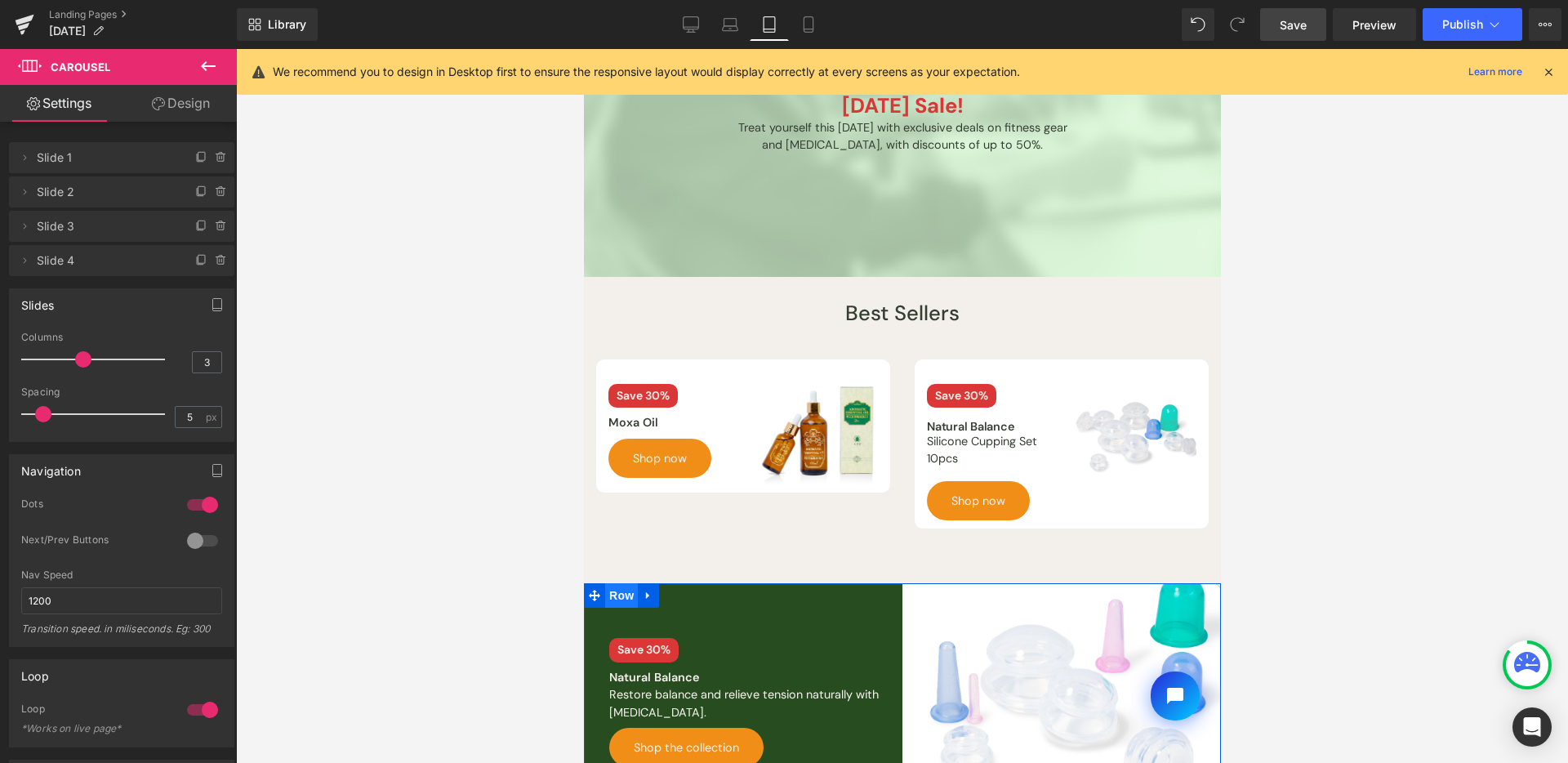
click at [623, 594] on span "Row" at bounding box center [621, 596] width 33 height 25
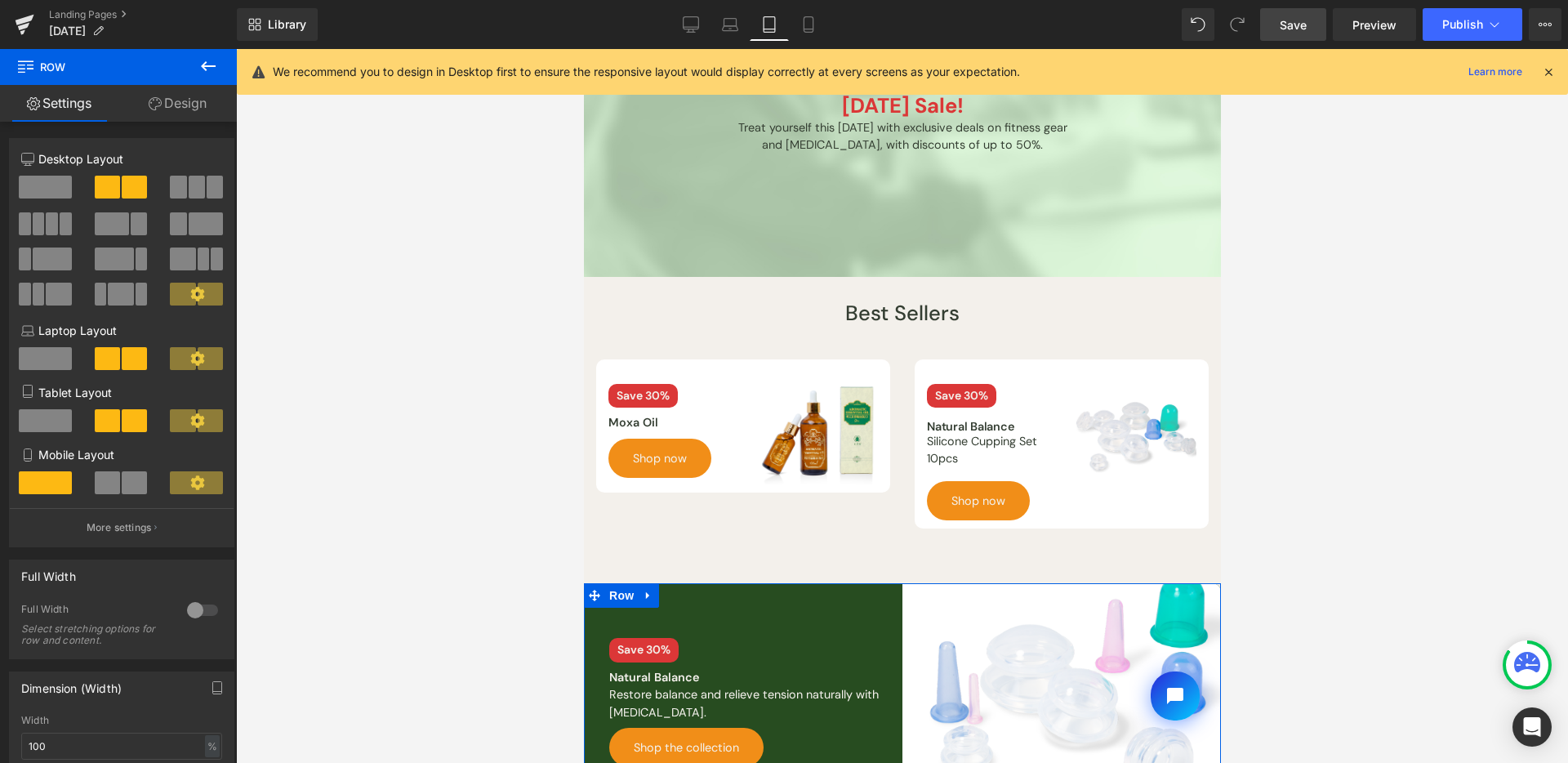
click at [215, 111] on link "Design" at bounding box center [178, 103] width 119 height 37
click at [0, 0] on div "Spacing" at bounding box center [0, 0] width 0 height 0
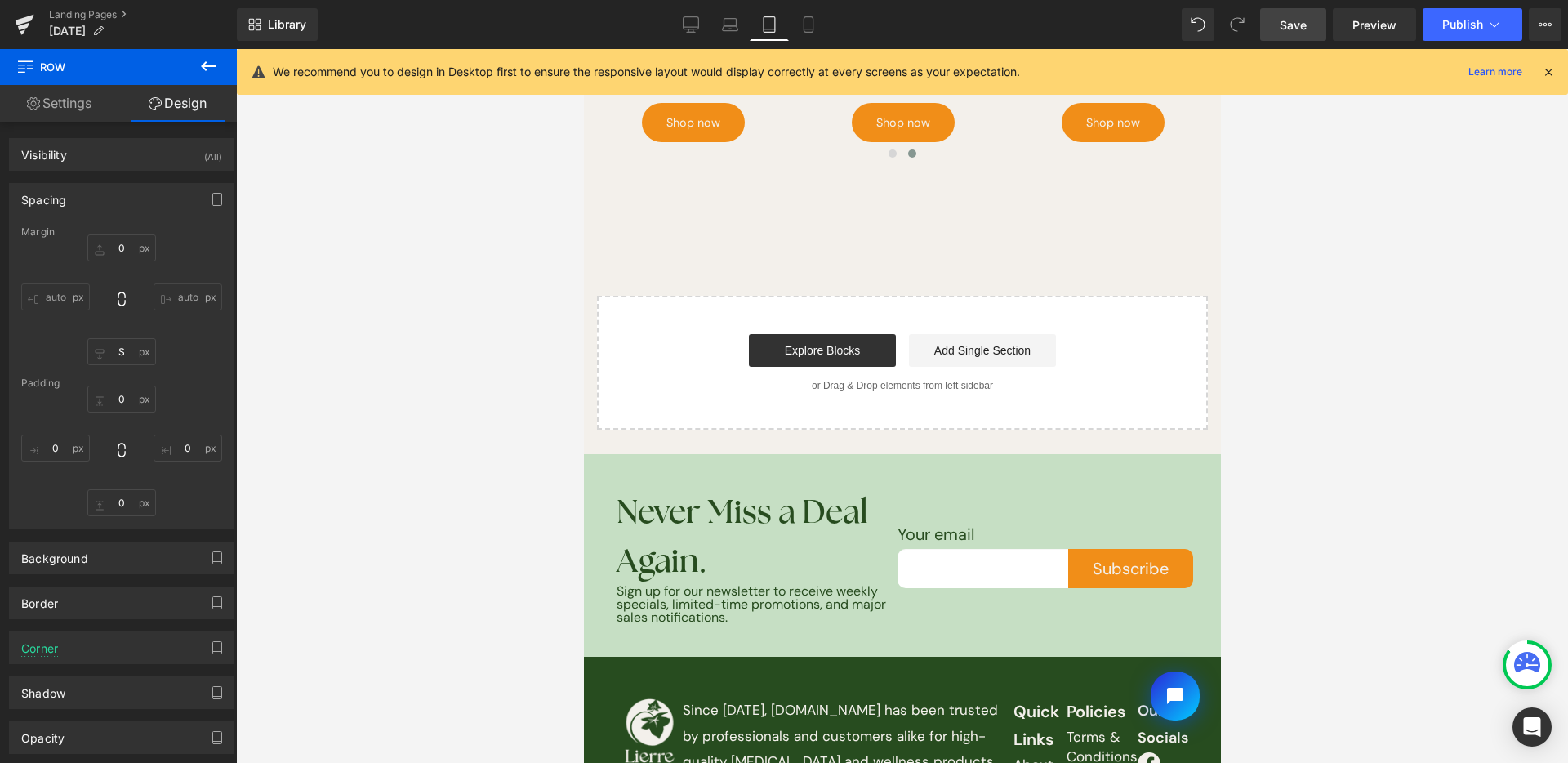
scroll to position [2180, 0]
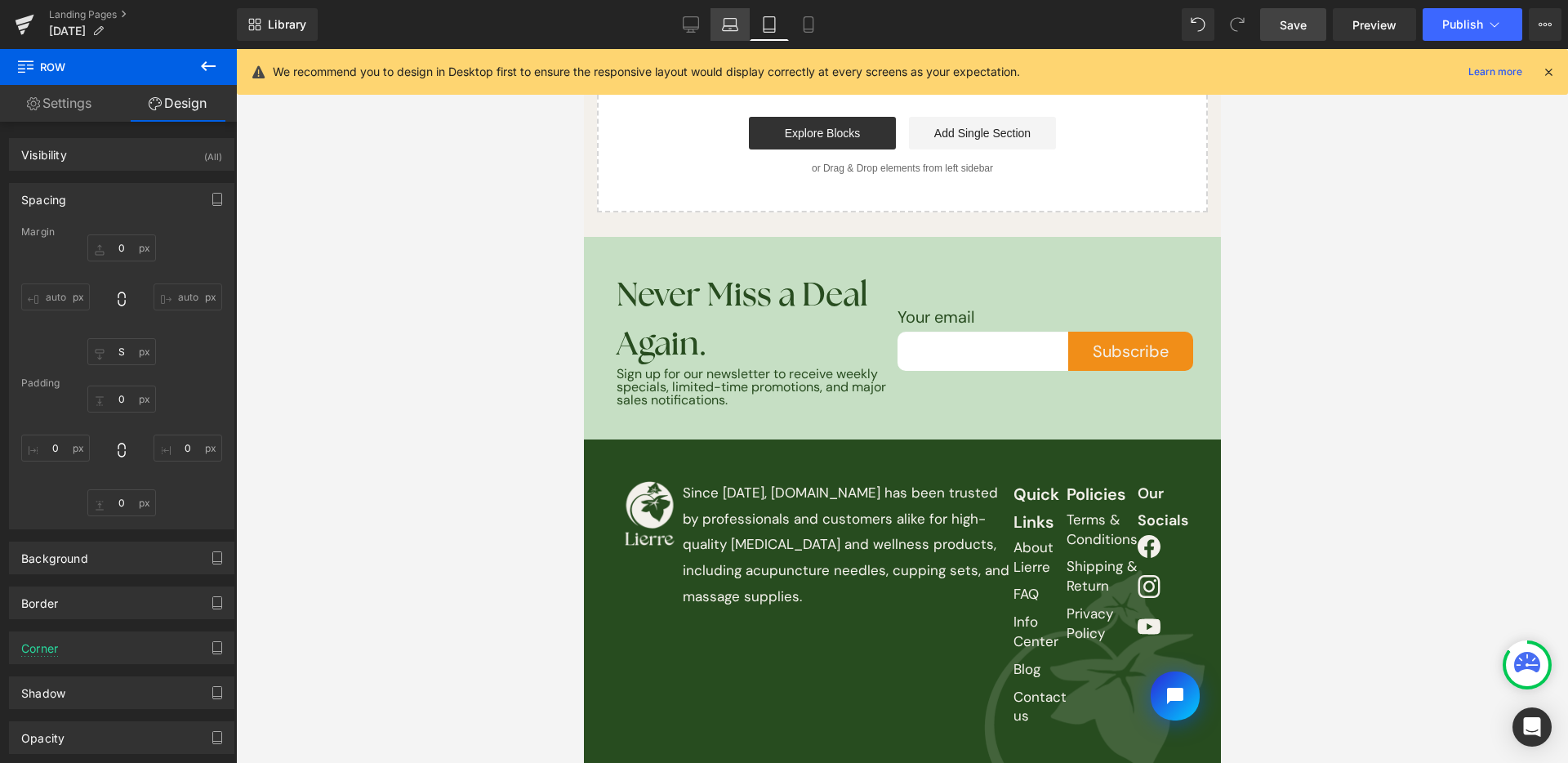
click at [716, 30] on link "Laptop" at bounding box center [730, 25] width 39 height 33
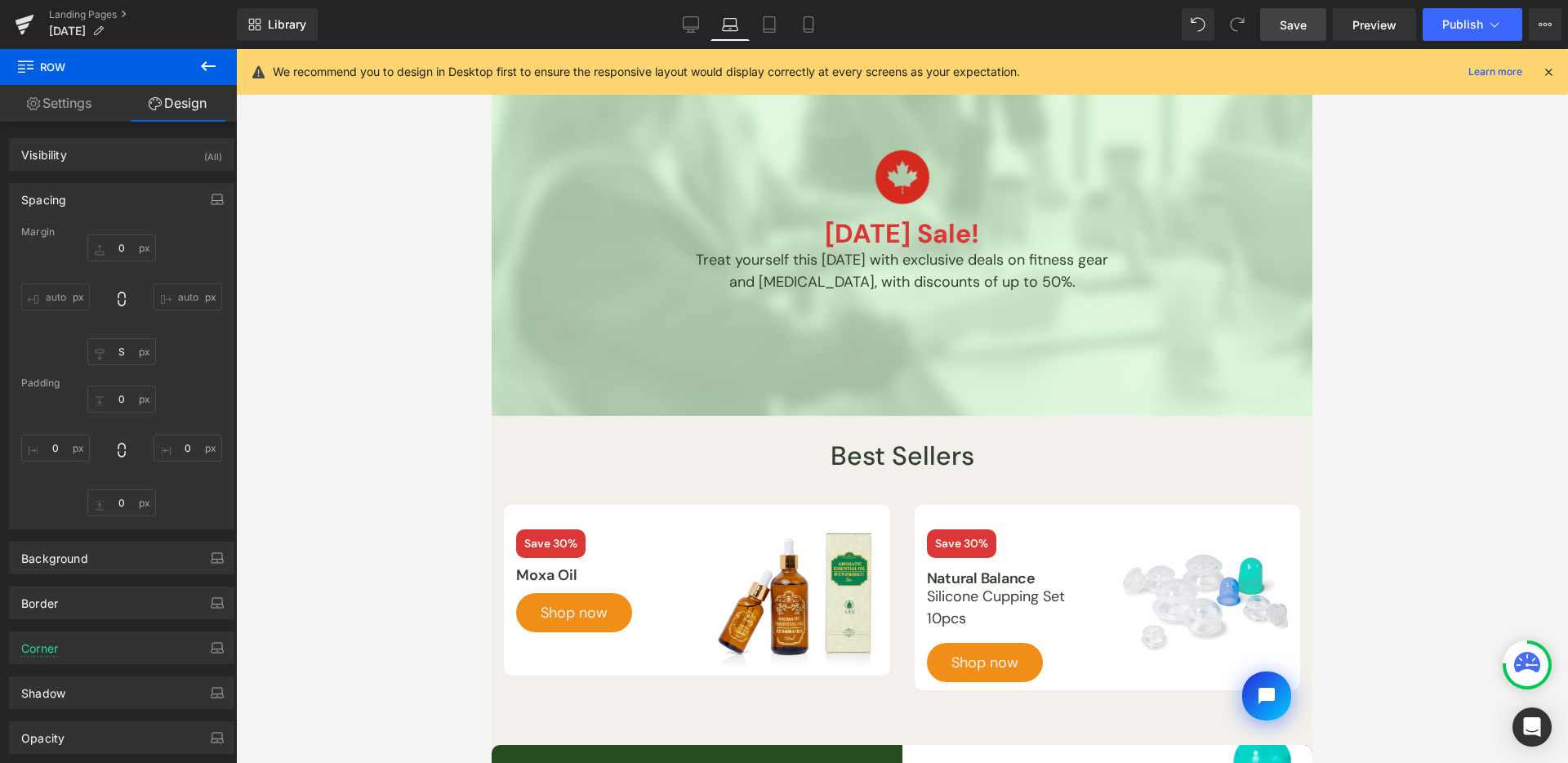
scroll to position [245, 0]
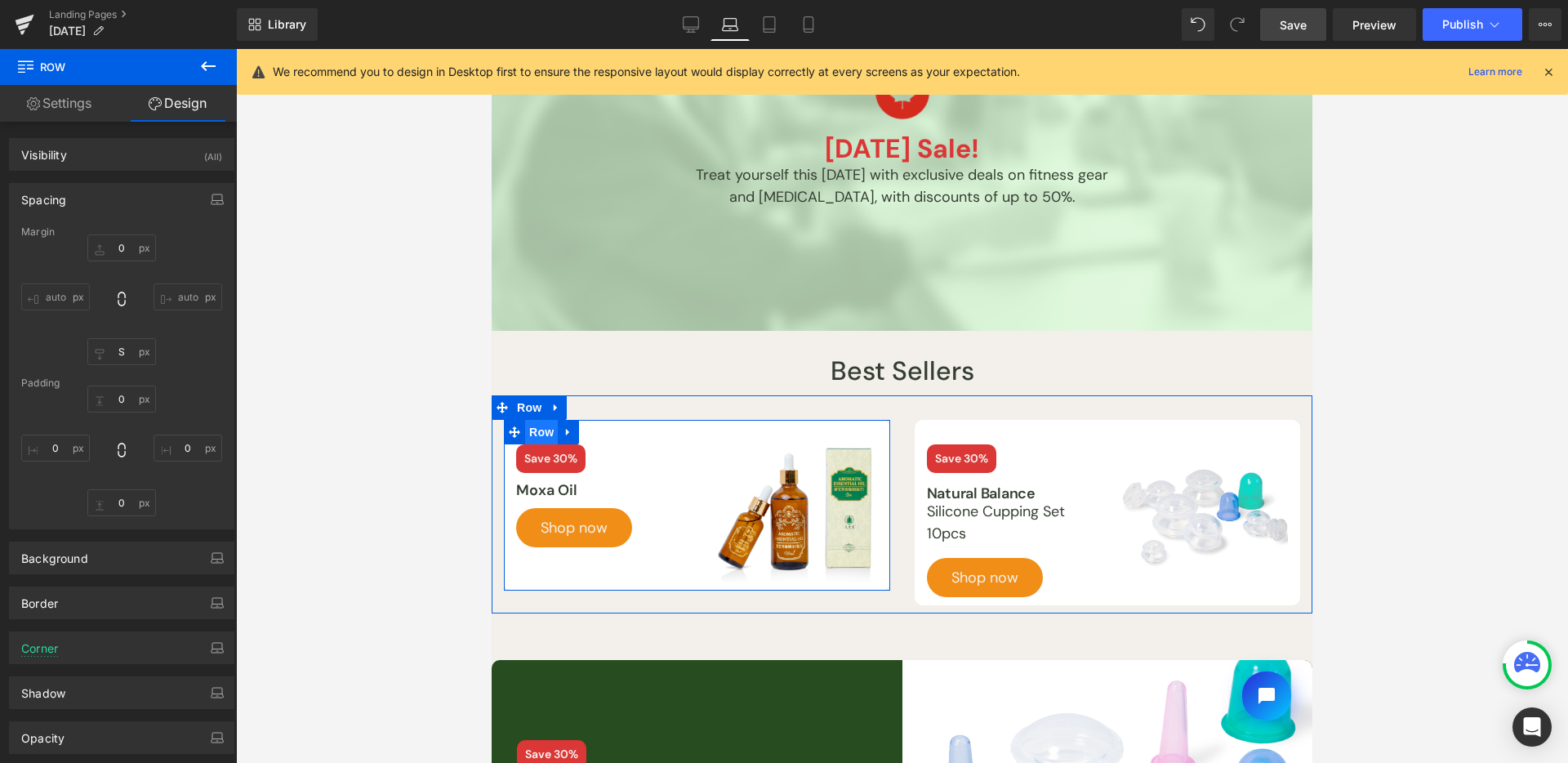
click at [535, 430] on span "Row" at bounding box center [542, 432] width 33 height 25
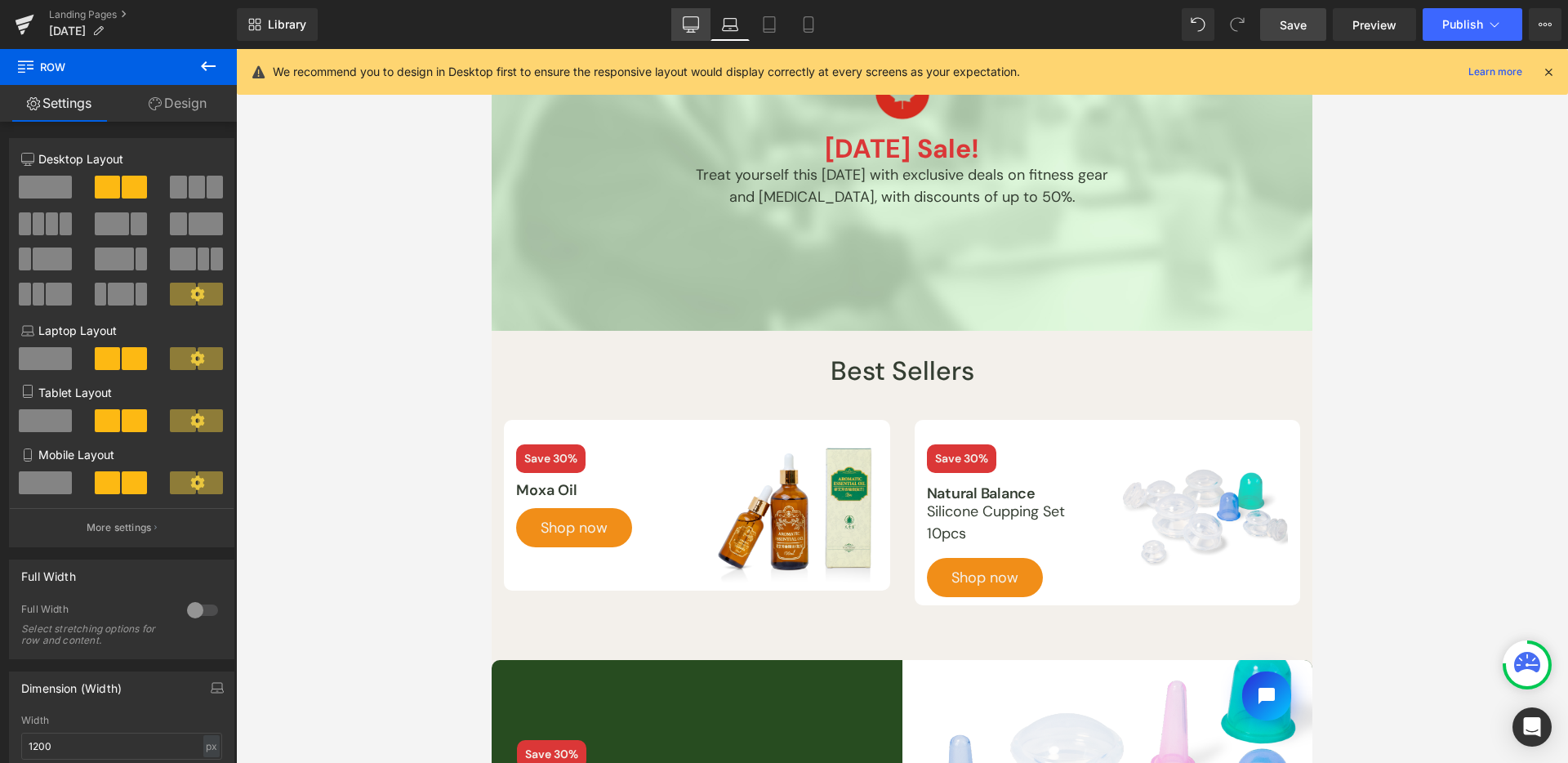
click at [689, 23] on icon at bounding box center [691, 25] width 16 height 16
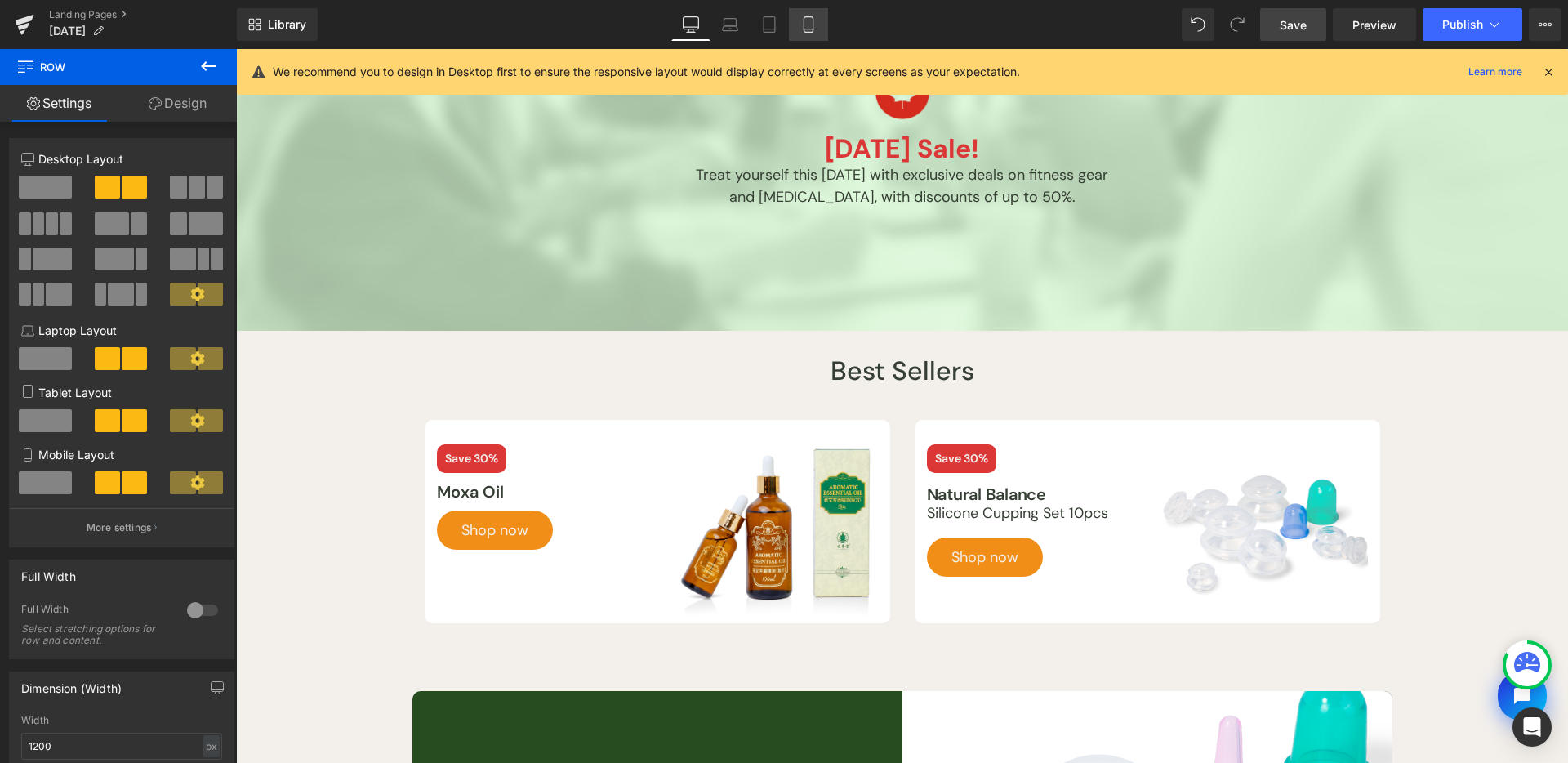
click at [813, 26] on icon at bounding box center [809, 25] width 16 height 16
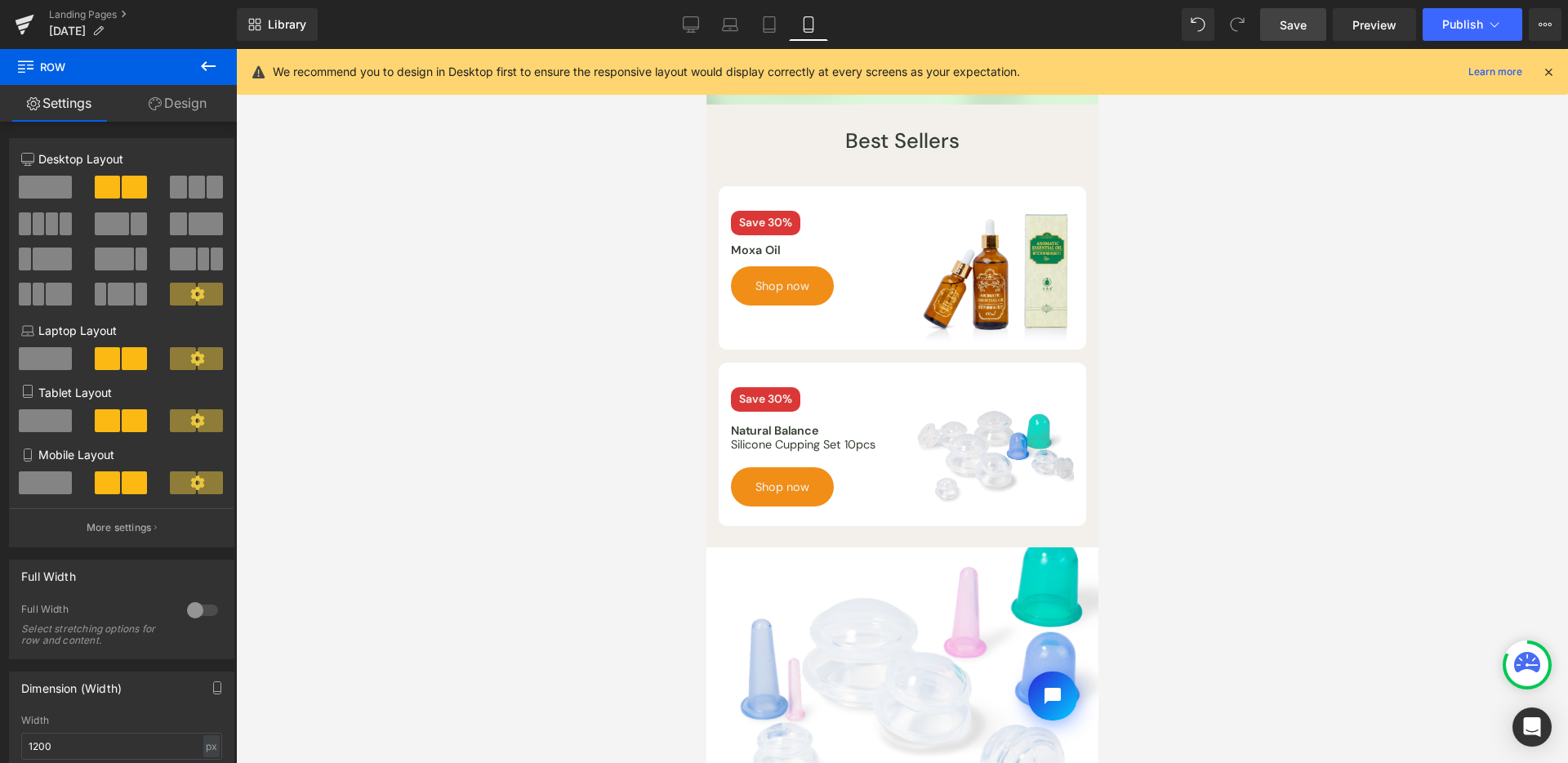
scroll to position [442, 0]
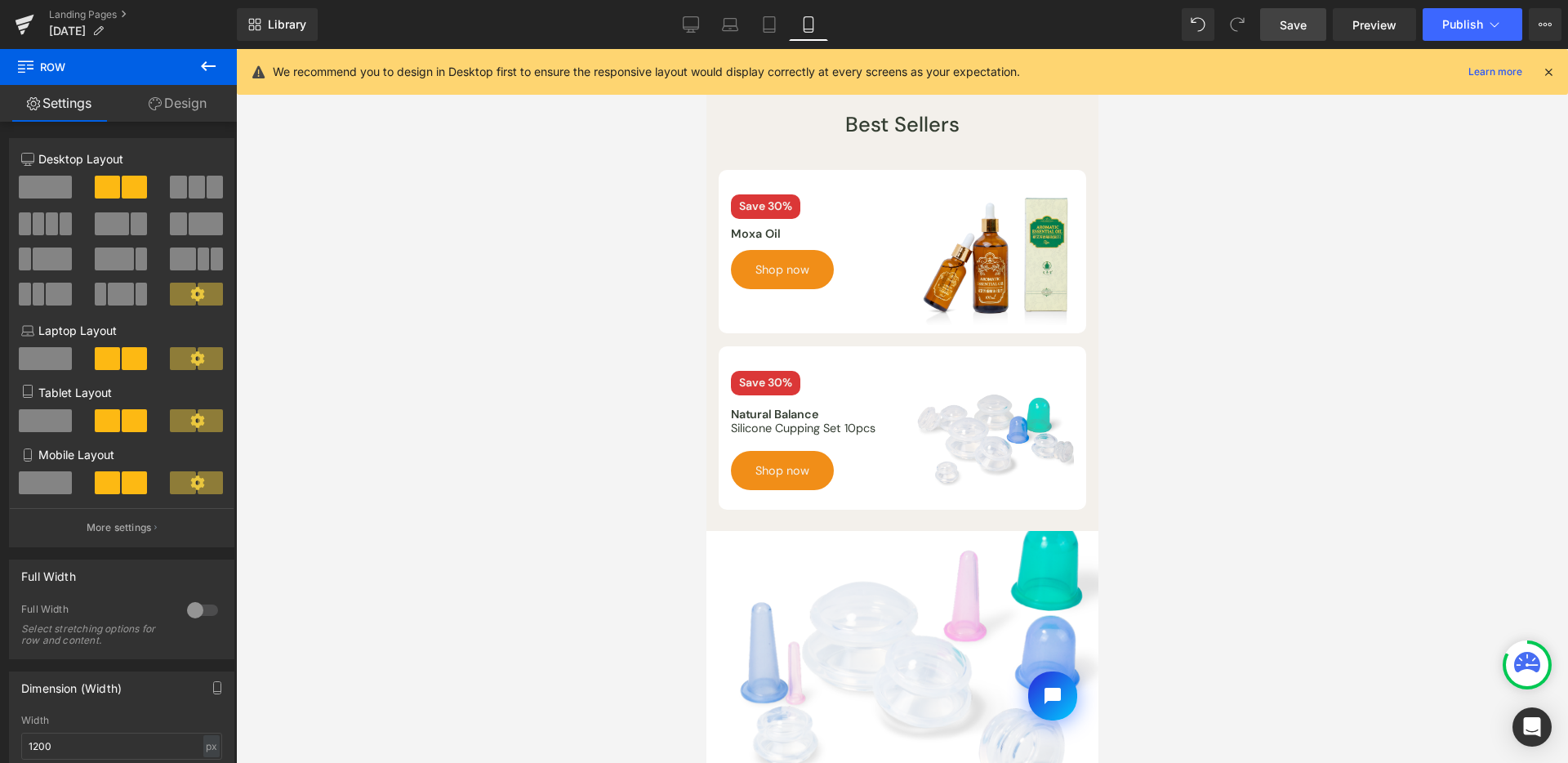
click at [1284, 25] on span "Save" at bounding box center [1293, 25] width 27 height 17
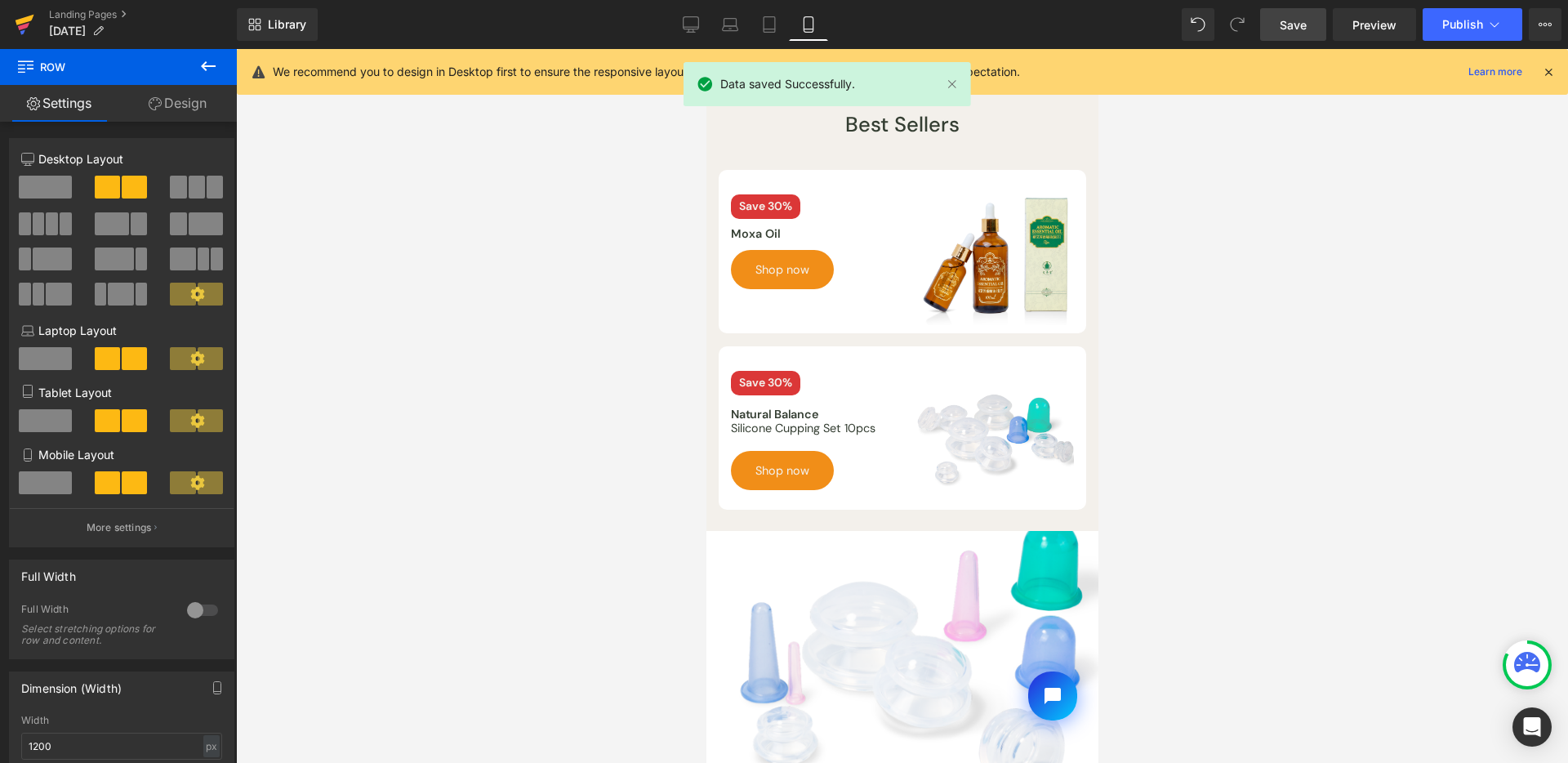
click at [35, 27] on link at bounding box center [25, 25] width 49 height 49
